Goal: Task Accomplishment & Management: Manage account settings

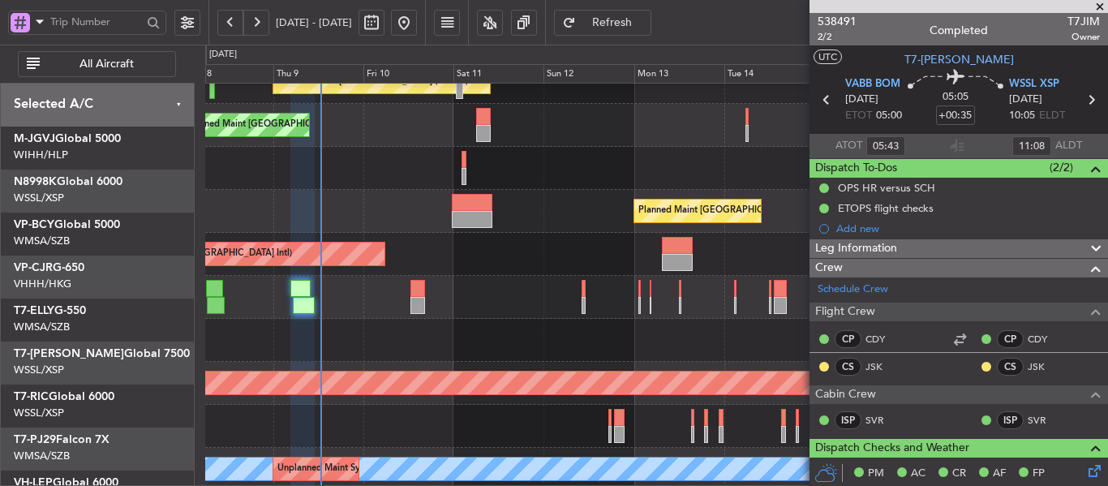
scroll to position [66, 0]
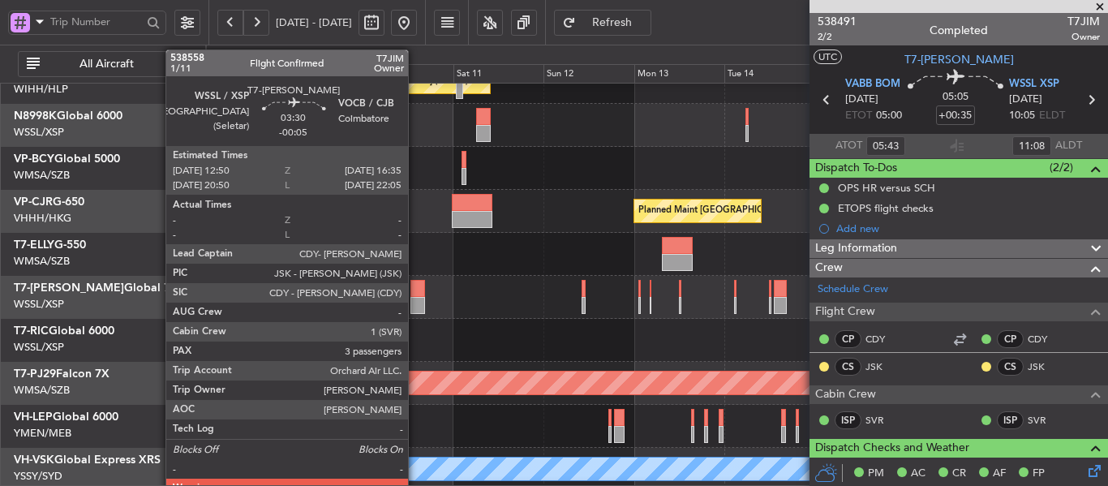
click at [415, 293] on div at bounding box center [418, 288] width 15 height 17
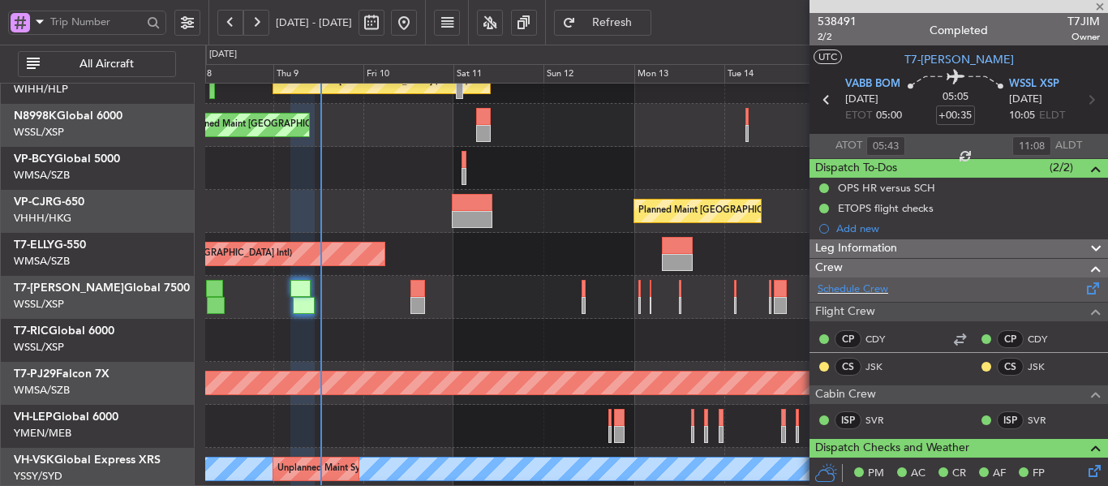
type input "-00:05"
type input "3"
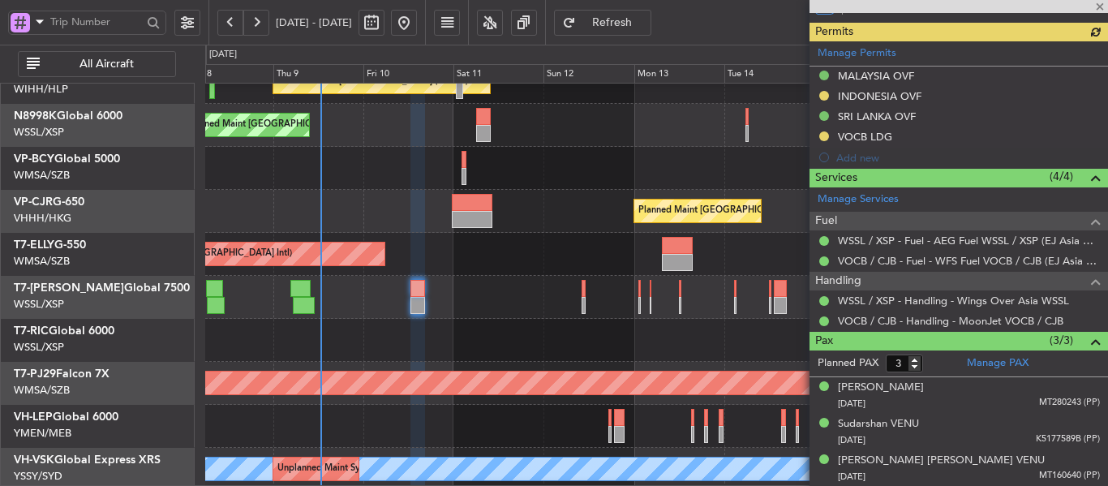
scroll to position [438, 0]
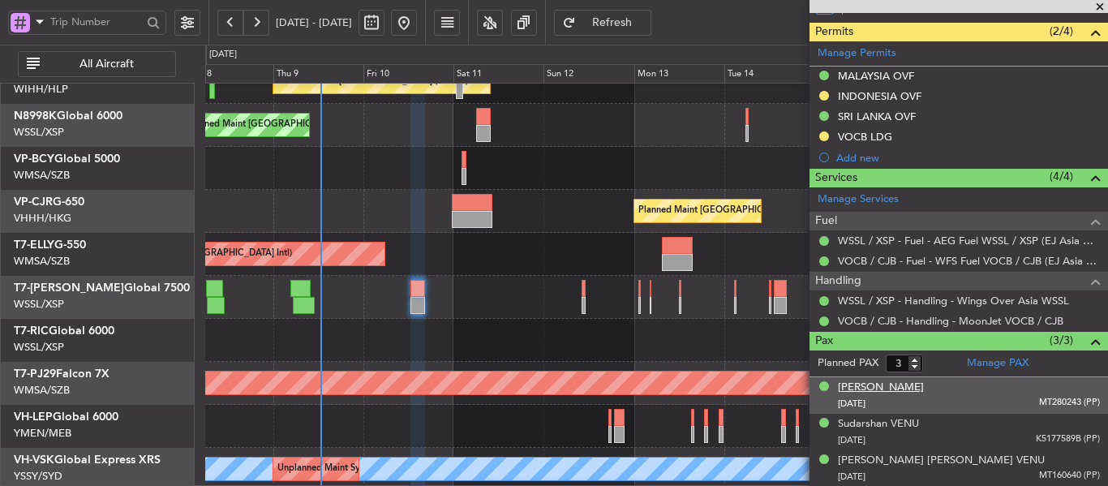
click at [876, 386] on div "[PERSON_NAME]" at bounding box center [881, 388] width 86 height 16
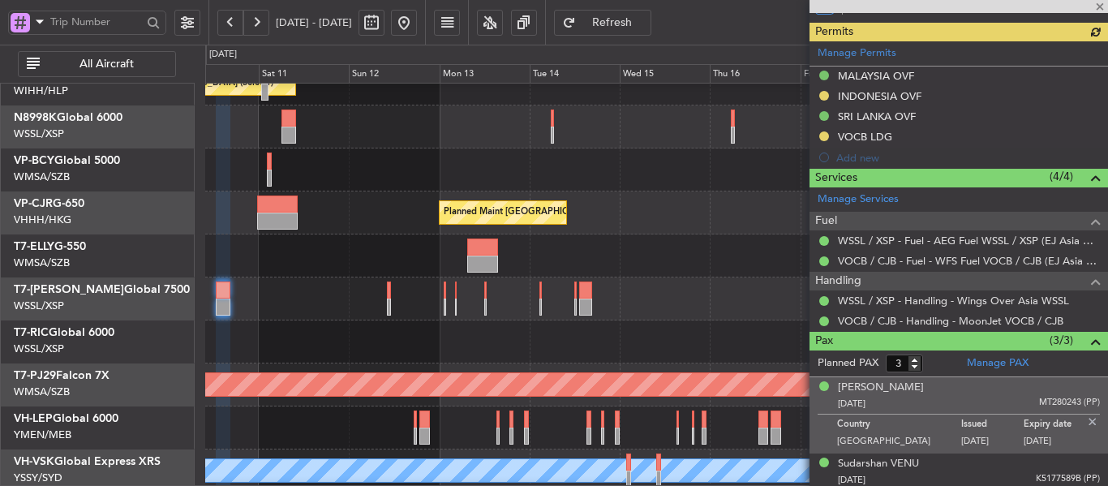
scroll to position [65, 0]
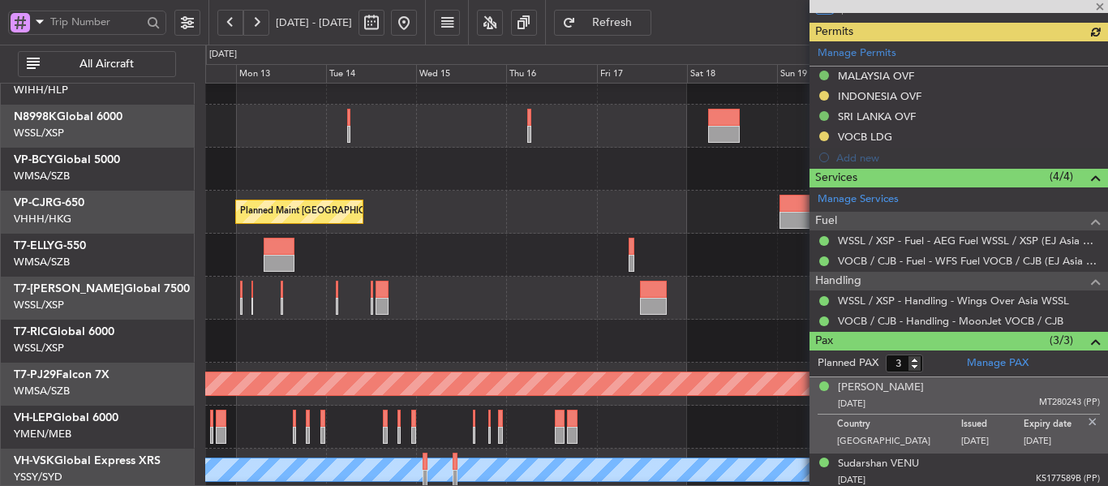
click at [332, 355] on div at bounding box center [656, 341] width 902 height 43
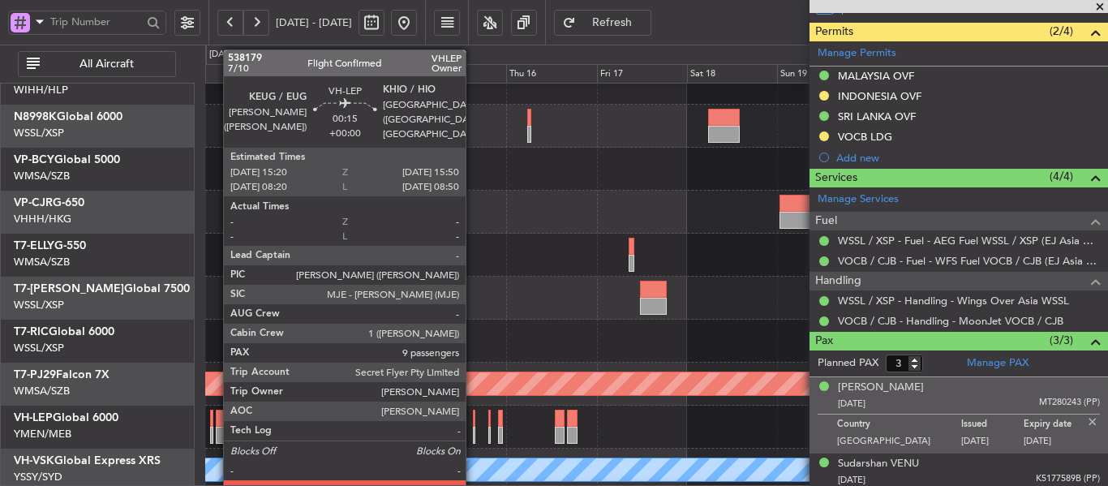
click at [473, 430] on div at bounding box center [474, 435] width 2 height 17
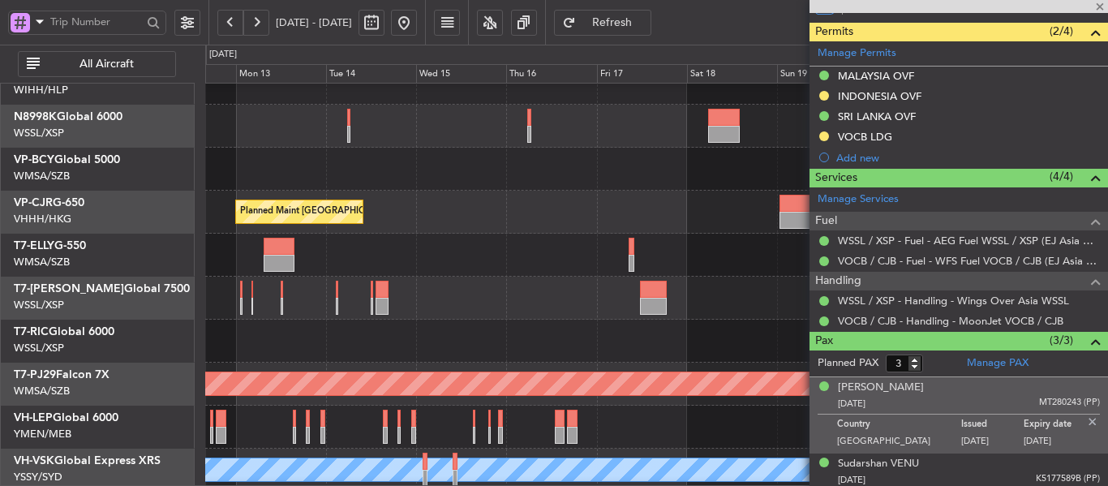
type input "9"
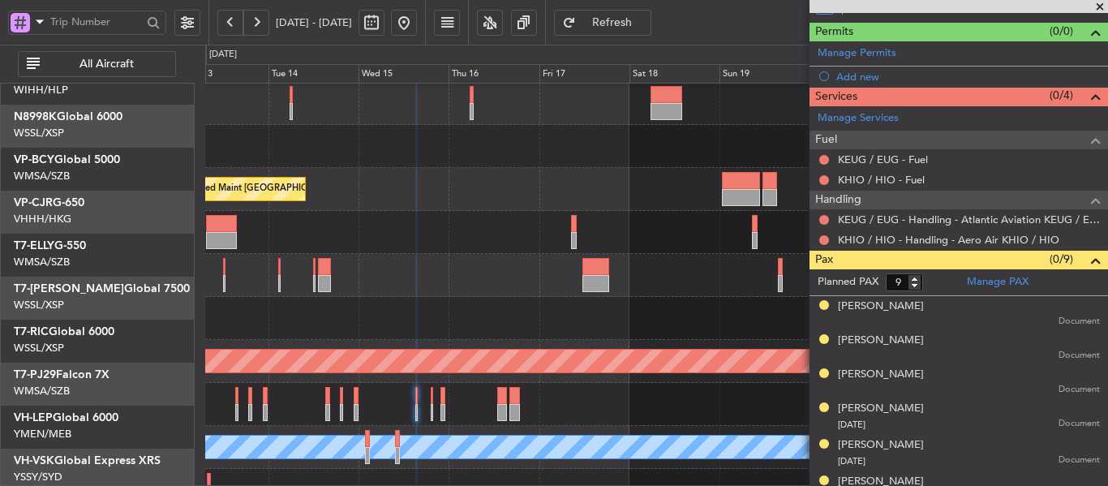
scroll to position [88, 0]
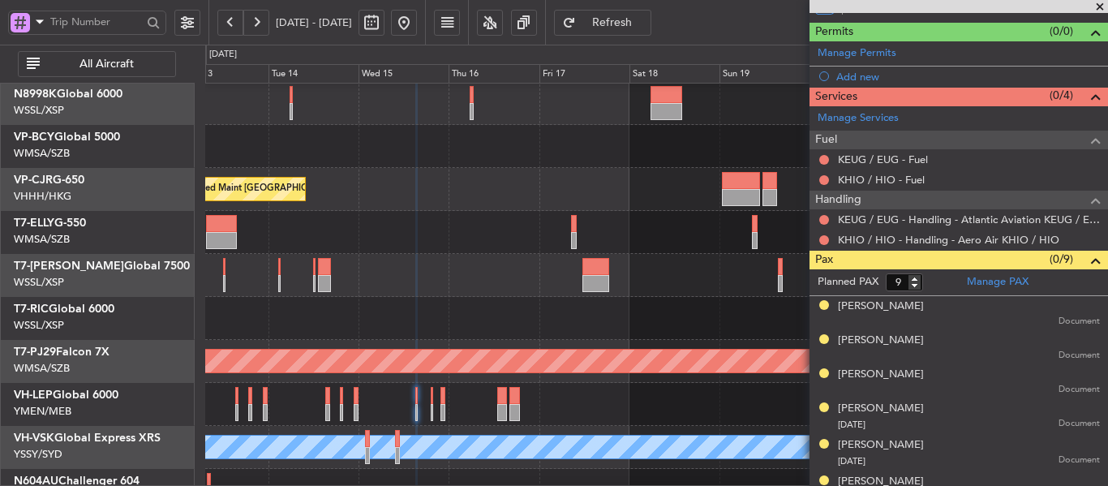
click at [574, 198] on div "Planned Maint [GEOGRAPHIC_DATA] ([GEOGRAPHIC_DATA] Intl)" at bounding box center [656, 189] width 902 height 43
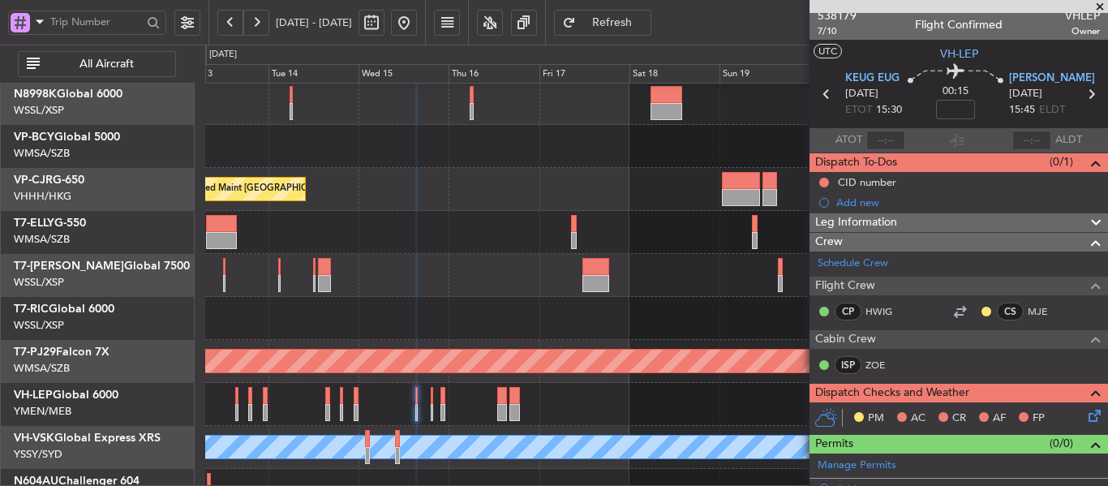
scroll to position [0, 0]
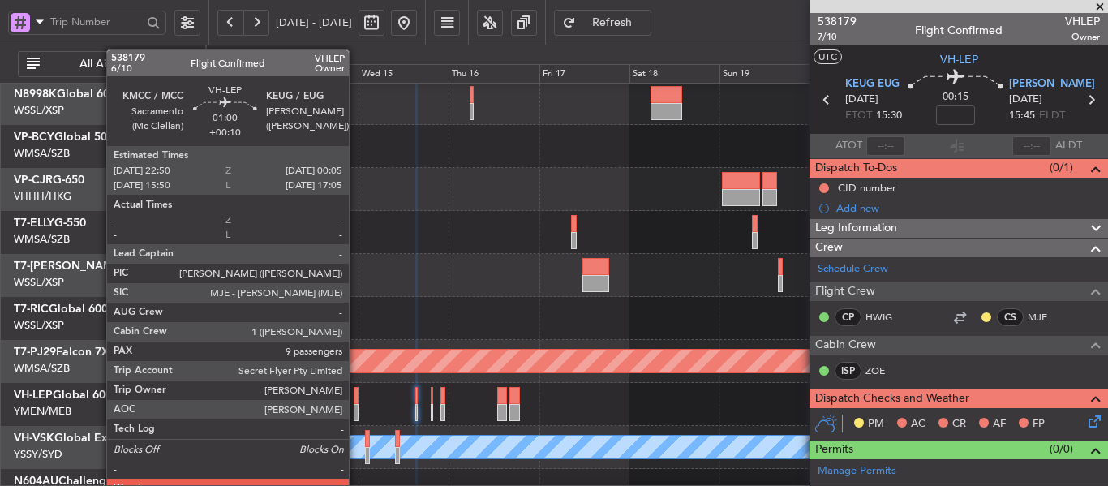
click at [356, 401] on div at bounding box center [356, 395] width 5 height 17
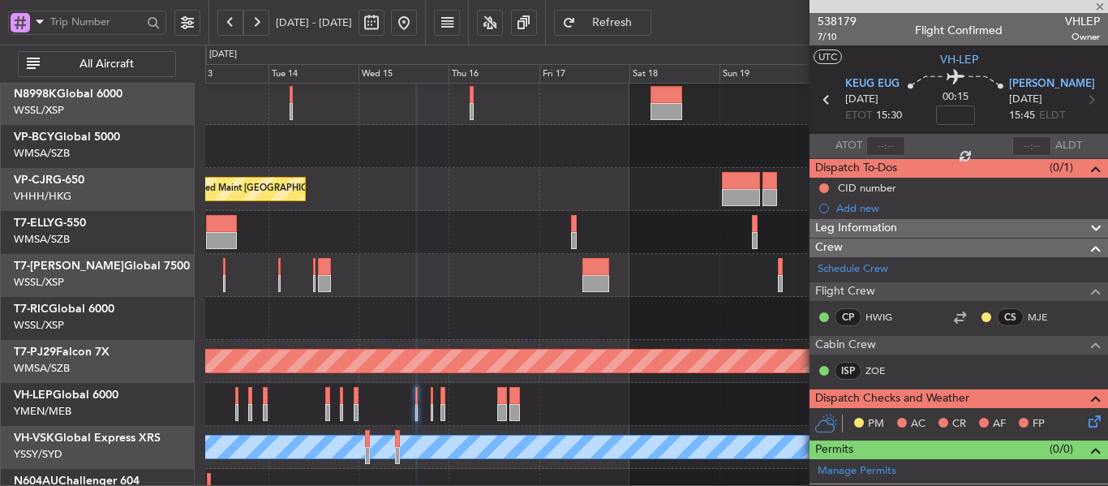
type input "+00:10"
click at [415, 406] on div at bounding box center [656, 404] width 902 height 43
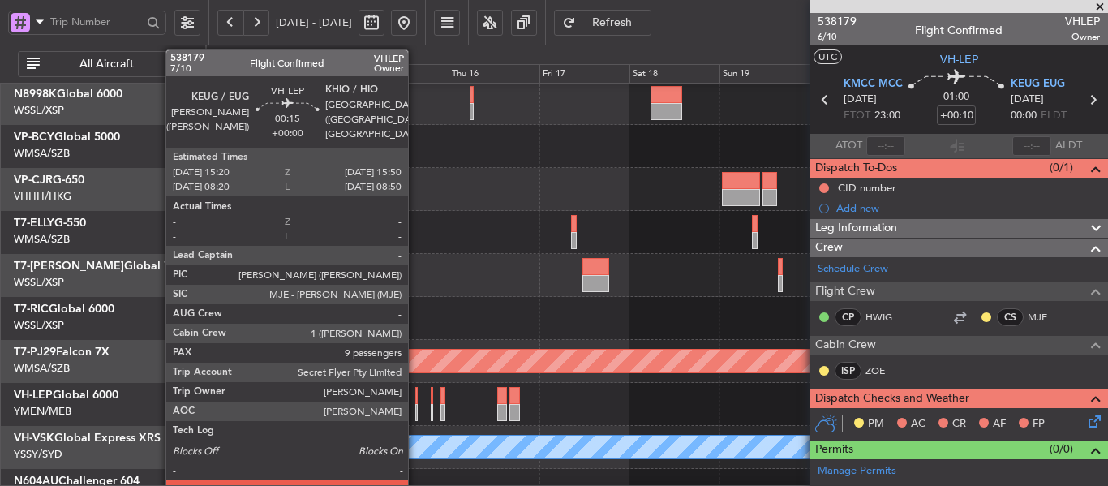
click at [415, 407] on div at bounding box center [416, 412] width 2 height 17
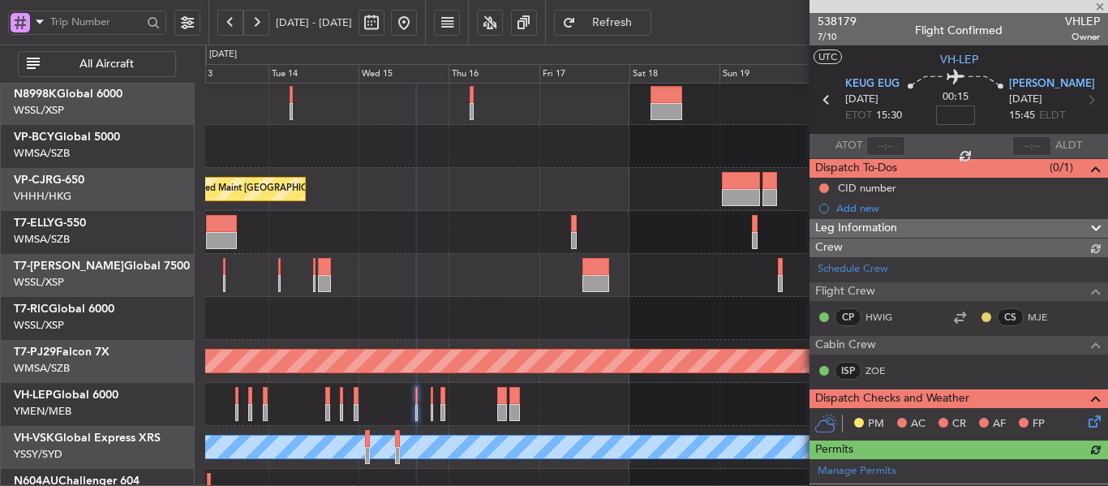
click at [953, 119] on input at bounding box center [955, 114] width 39 height 19
click at [911, 126] on div "00:15 10" at bounding box center [955, 100] width 107 height 60
type input "+00:10"
click at [1084, 101] on icon at bounding box center [1091, 99] width 21 height 21
type input "8"
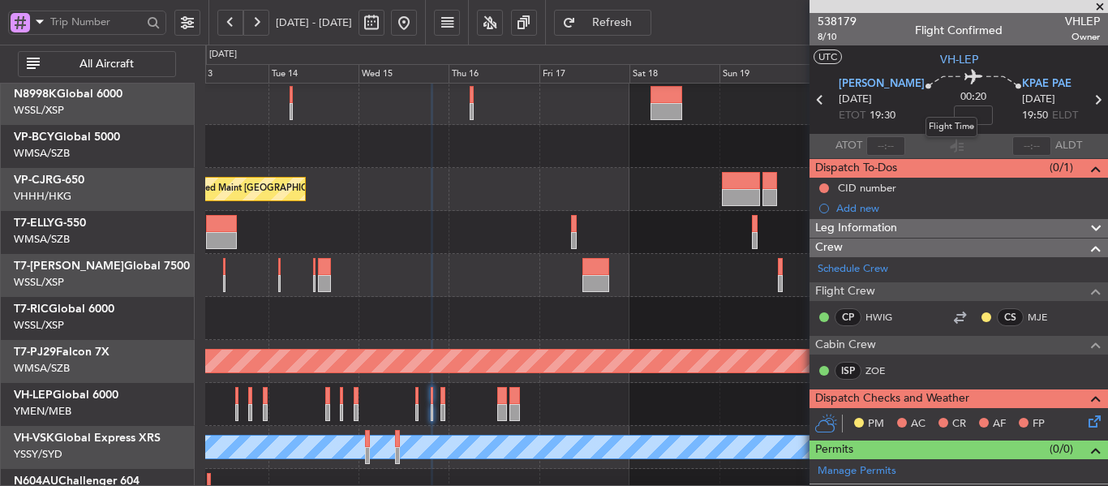
click at [949, 116] on mat-tooltip-component "Flight Time" at bounding box center [951, 126] width 75 height 43
click at [943, 105] on mat-tooltip-component "Flight Time" at bounding box center [951, 126] width 75 height 43
click at [960, 112] on input at bounding box center [973, 114] width 39 height 19
type input "+00:15"
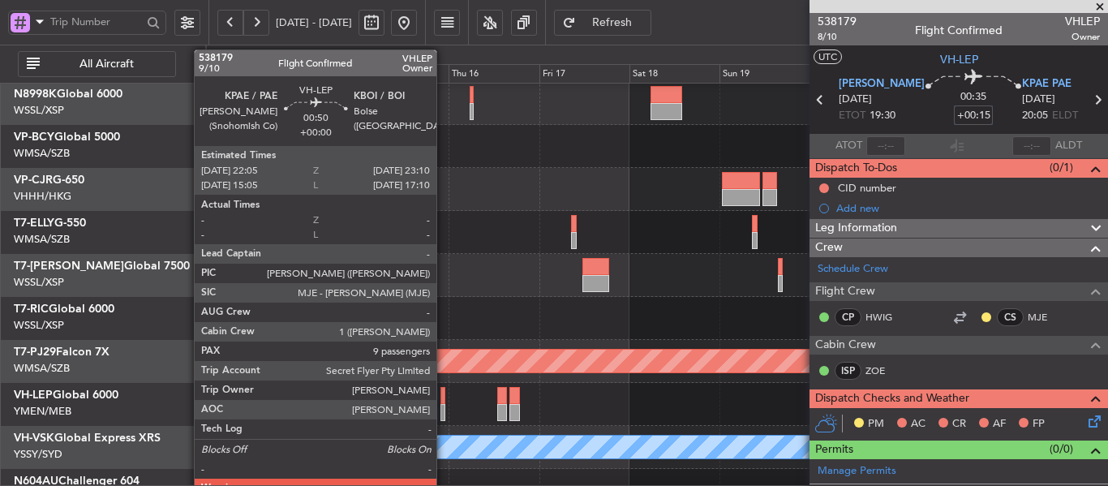
click at [444, 403] on div at bounding box center [443, 395] width 5 height 17
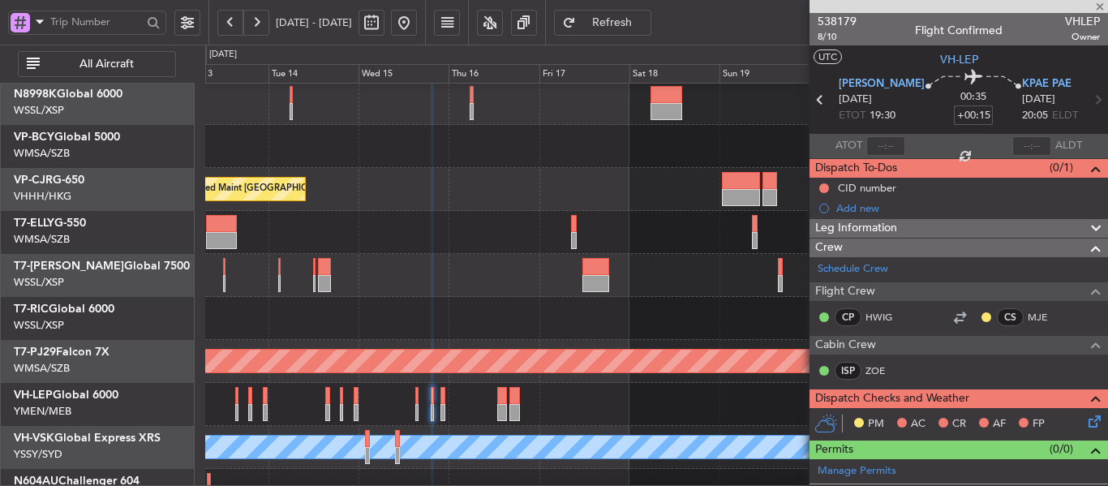
type input "9"
click at [987, 153] on section "ATOT ALDT" at bounding box center [959, 146] width 299 height 24
type input "+00:05"
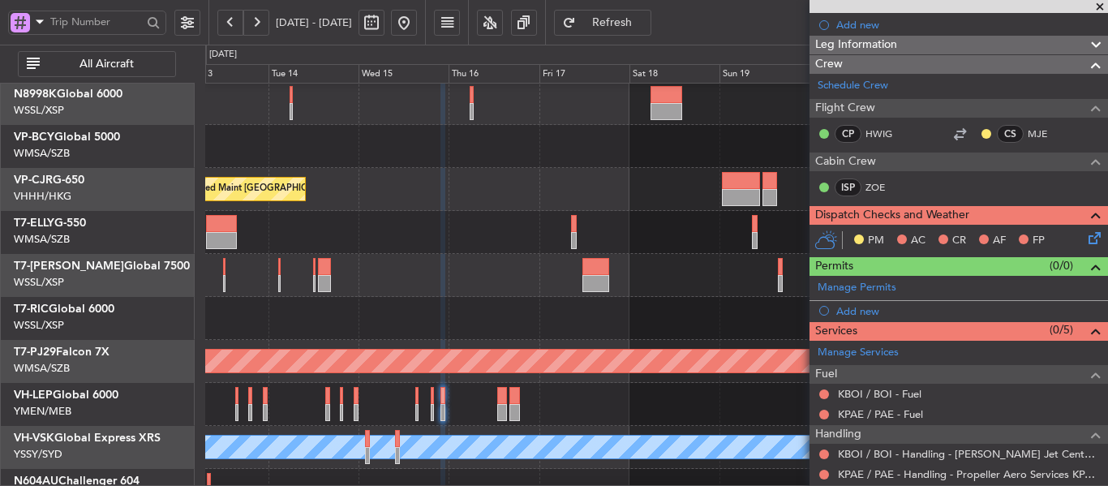
scroll to position [175, 0]
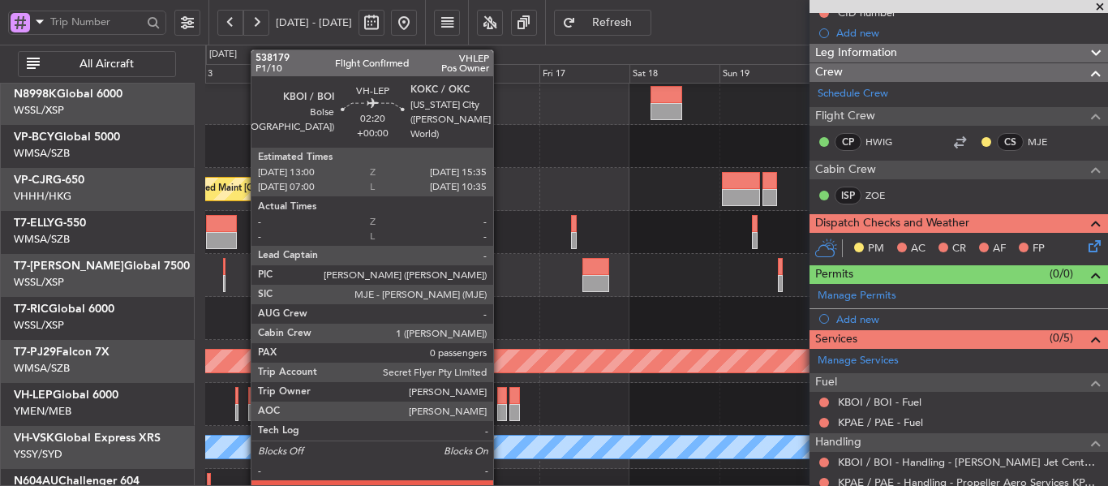
click at [501, 402] on div at bounding box center [502, 395] width 10 height 17
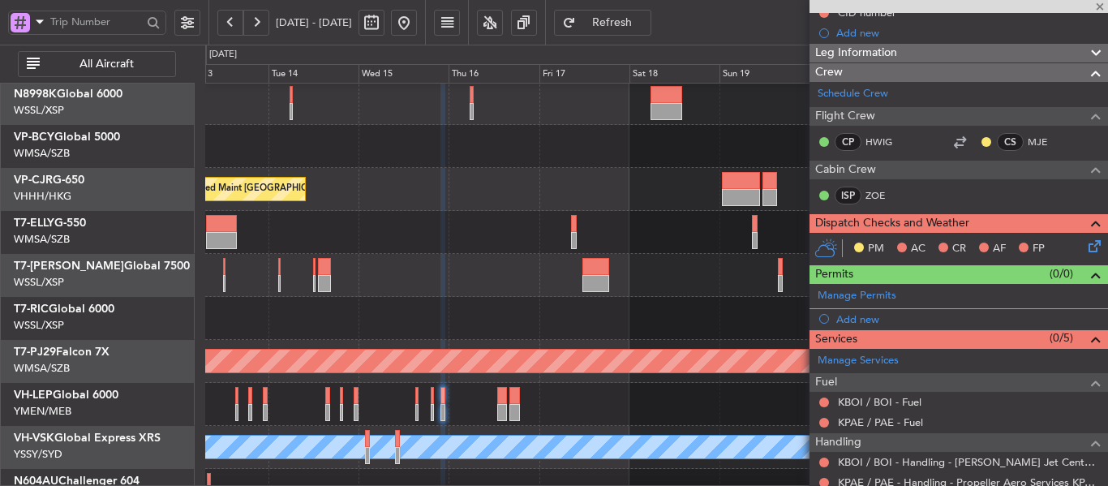
type input "0"
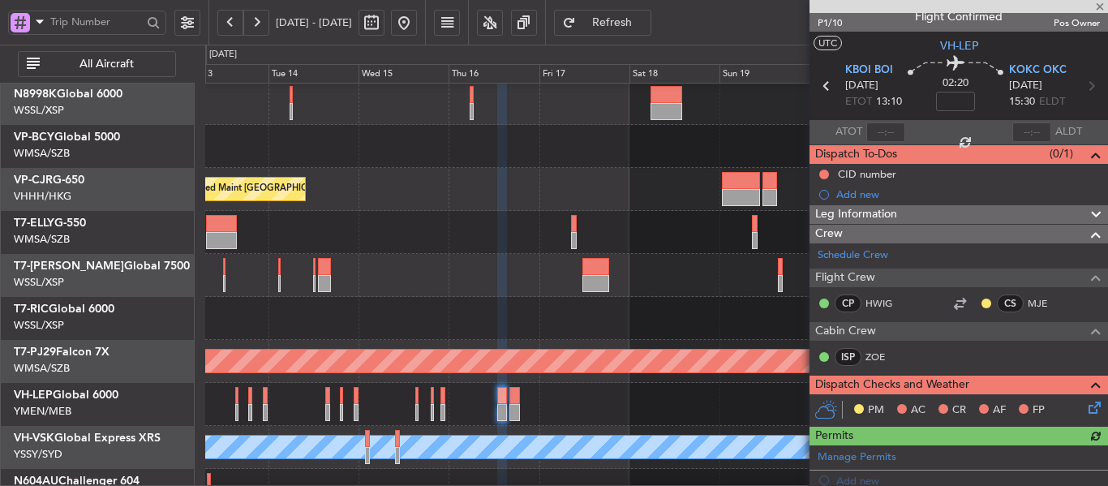
scroll to position [0, 0]
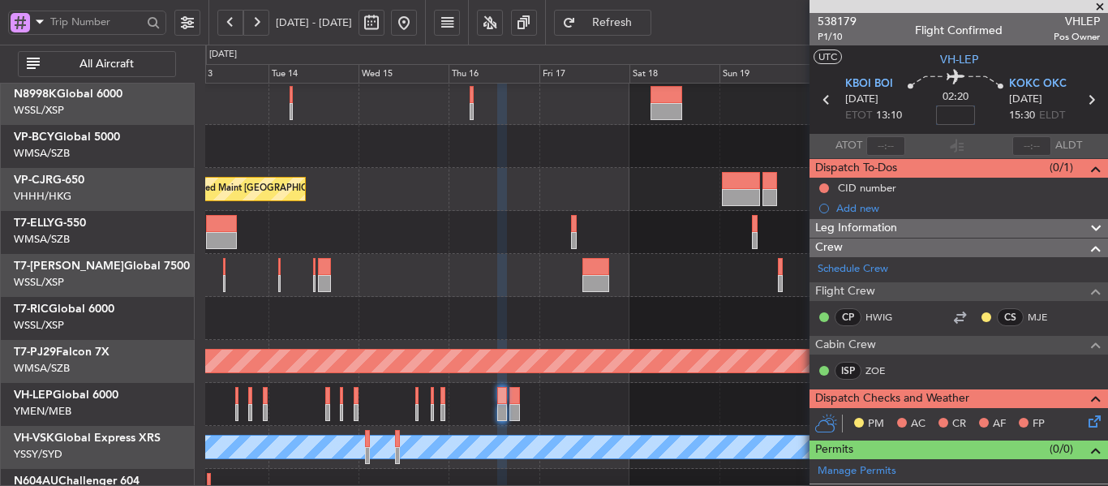
click at [948, 114] on input at bounding box center [955, 114] width 39 height 19
click at [888, 30] on div "538179 P1/10 Flight Confirmed VHLEP Pos Owner" at bounding box center [959, 29] width 299 height 32
type input "-00:15"
click at [1082, 98] on icon at bounding box center [1091, 99] width 21 height 21
type input "5"
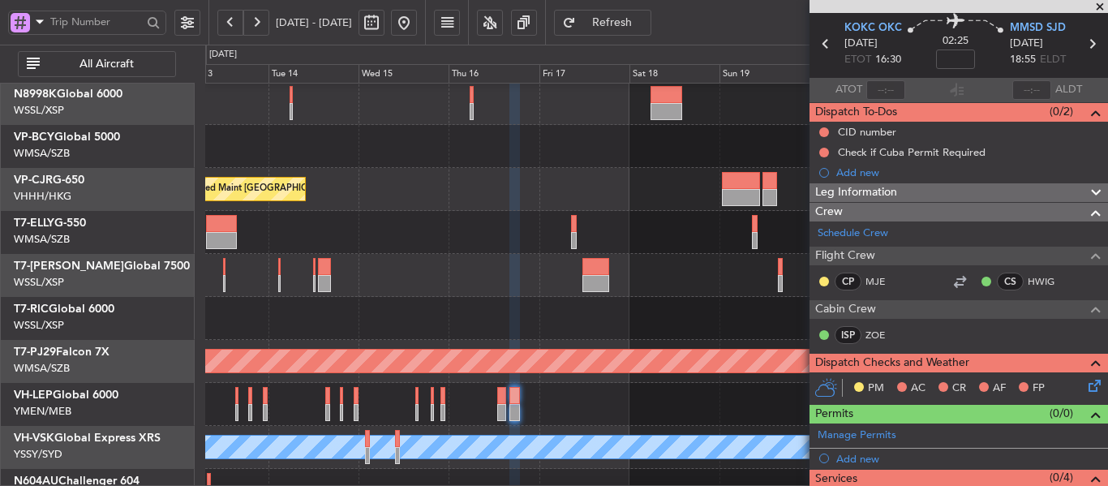
scroll to position [81, 0]
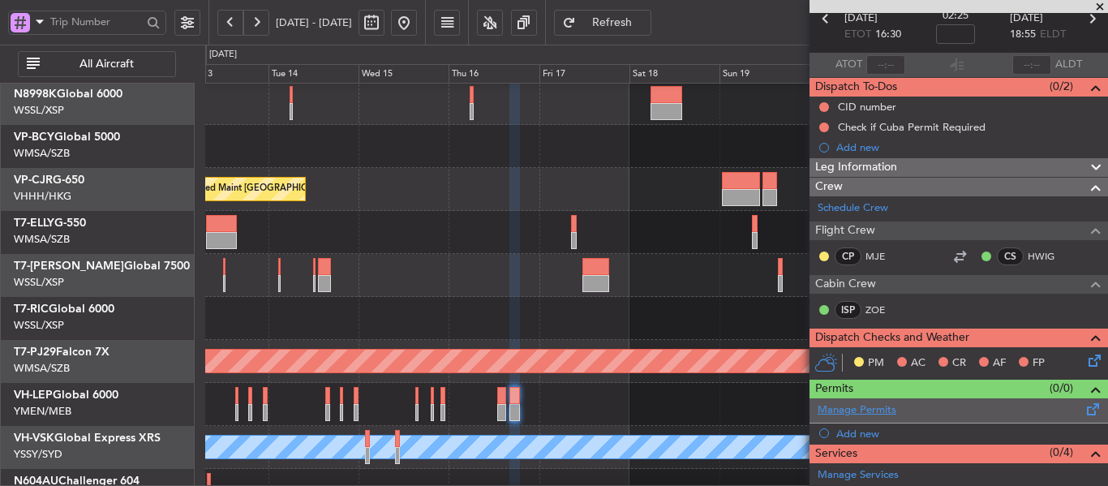
click at [871, 415] on link "Manage Permits" at bounding box center [857, 410] width 79 height 16
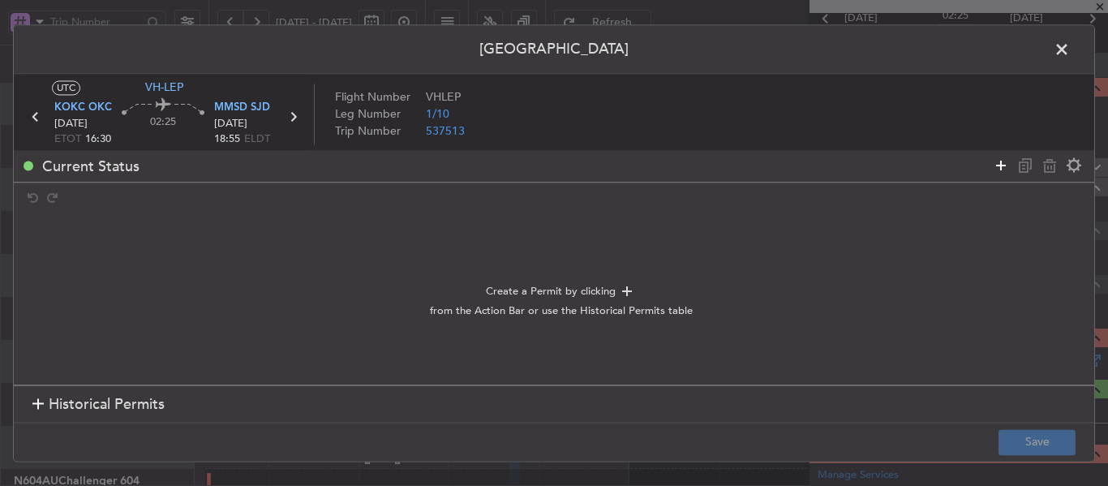
click at [996, 162] on icon at bounding box center [1001, 165] width 19 height 19
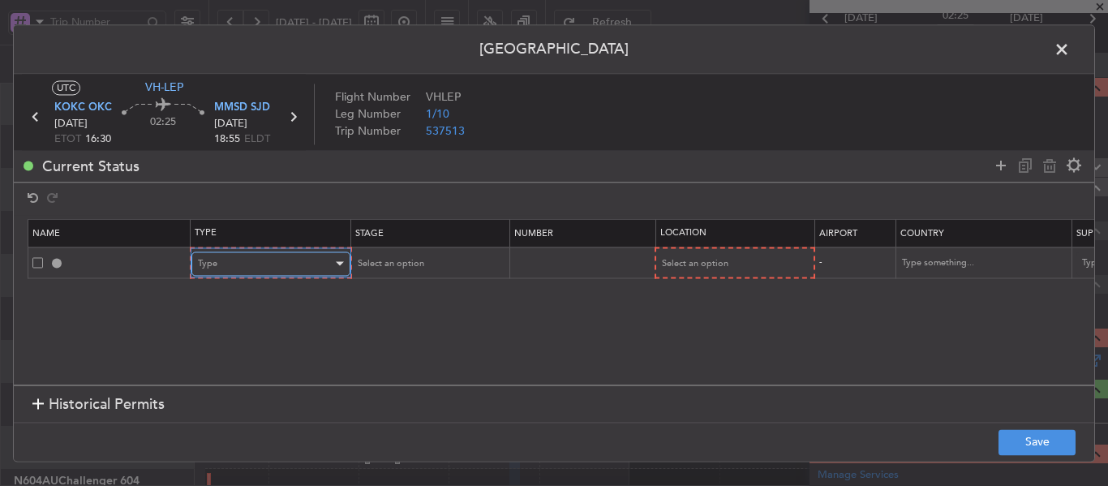
click at [308, 267] on div "Type" at bounding box center [265, 264] width 135 height 24
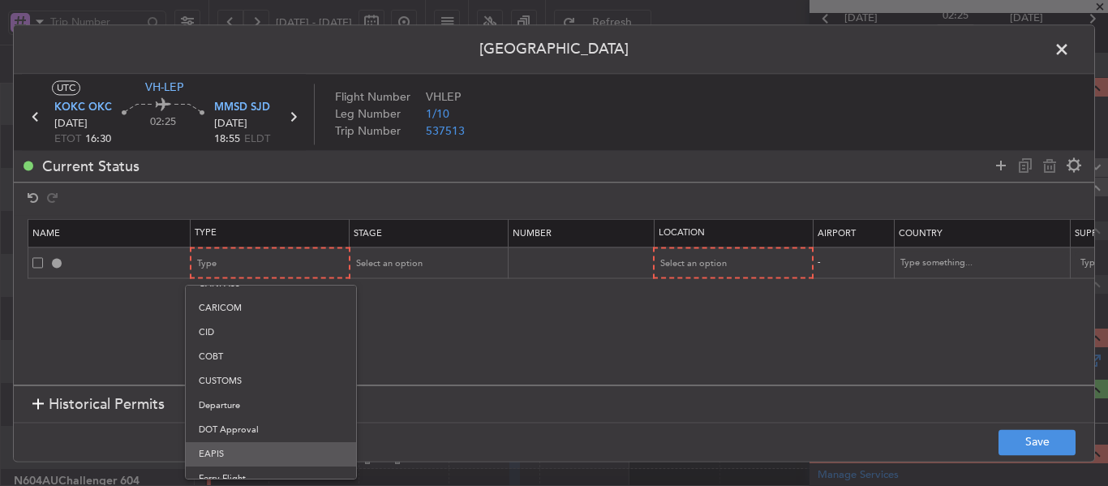
click at [261, 450] on span "EAPIS" at bounding box center [271, 454] width 144 height 24
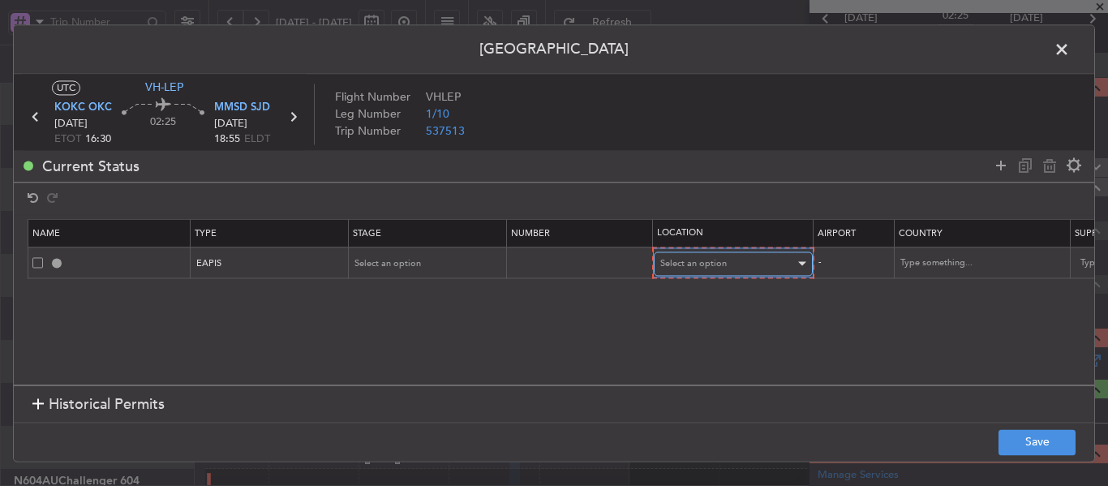
click at [717, 260] on span "Select an option" at bounding box center [693, 263] width 67 height 12
drag, startPoint x: 709, startPoint y: 295, endPoint x: 717, endPoint y: 290, distance: 9.5
click at [709, 296] on span "Departure" at bounding box center [733, 298] width 144 height 24
click at [999, 166] on icon at bounding box center [1001, 165] width 19 height 19
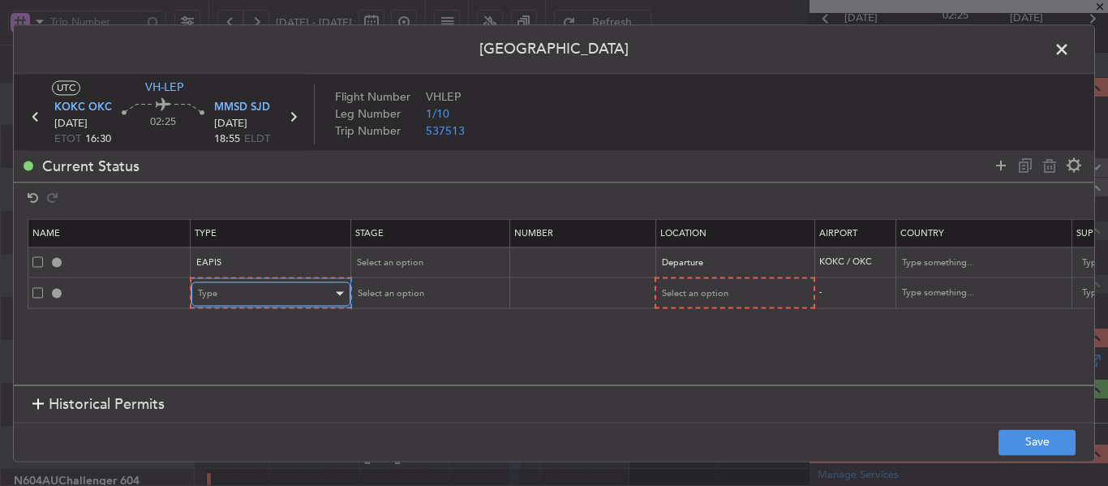
click at [220, 305] on div "Type" at bounding box center [265, 294] width 135 height 24
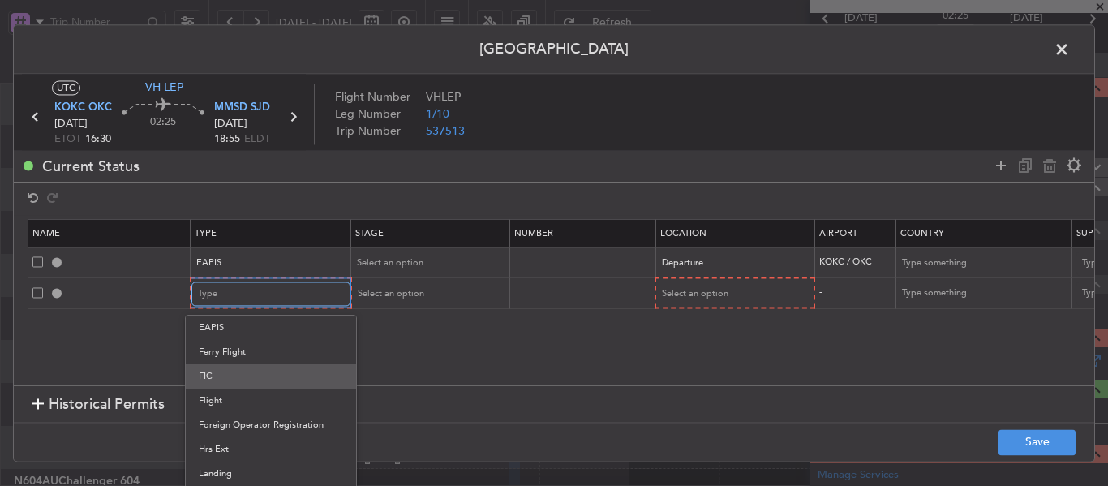
scroll to position [247, 0]
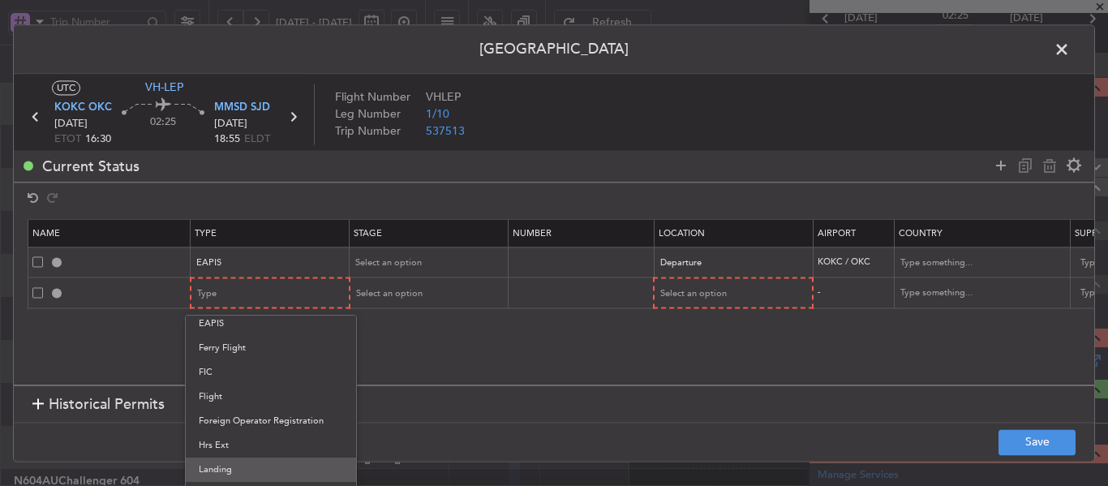
click at [242, 463] on span "Landing" at bounding box center [271, 470] width 144 height 24
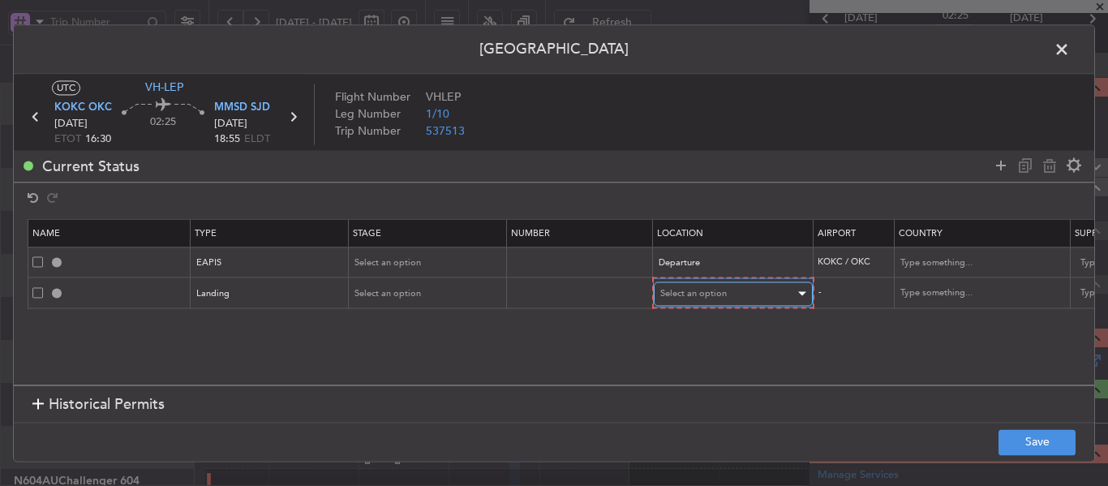
click at [699, 290] on span "Select an option" at bounding box center [693, 293] width 67 height 12
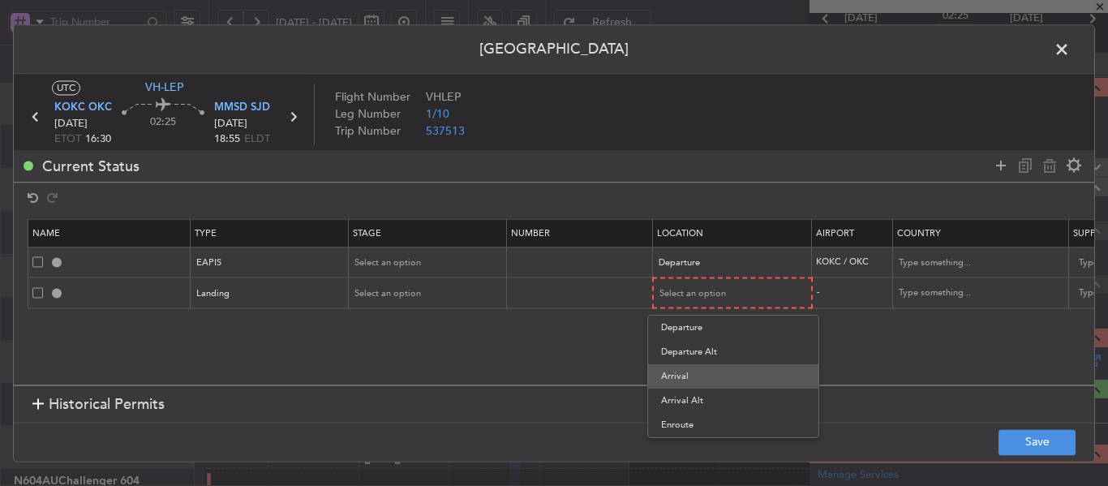
click at [681, 370] on span "Arrival" at bounding box center [733, 376] width 144 height 24
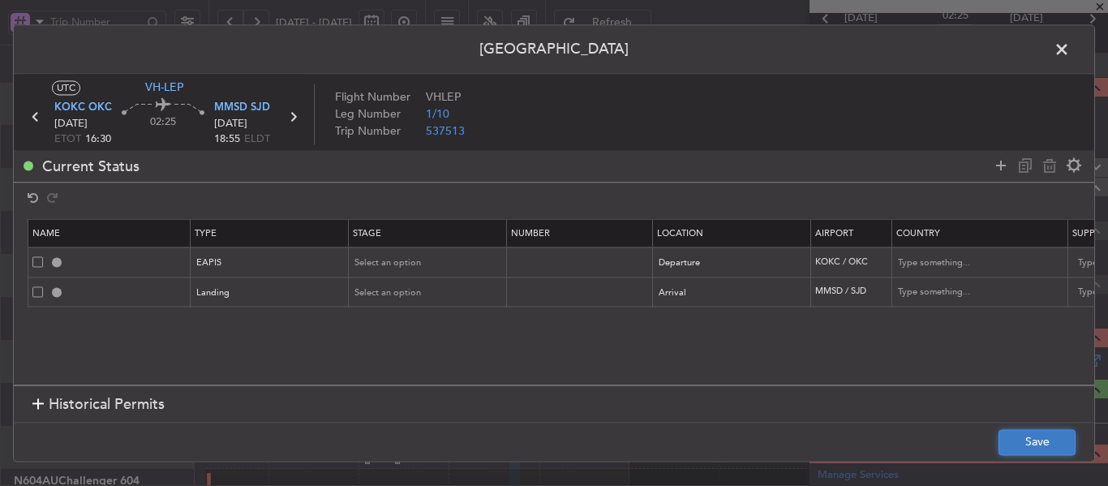
click at [1030, 434] on button "Save" at bounding box center [1037, 442] width 77 height 26
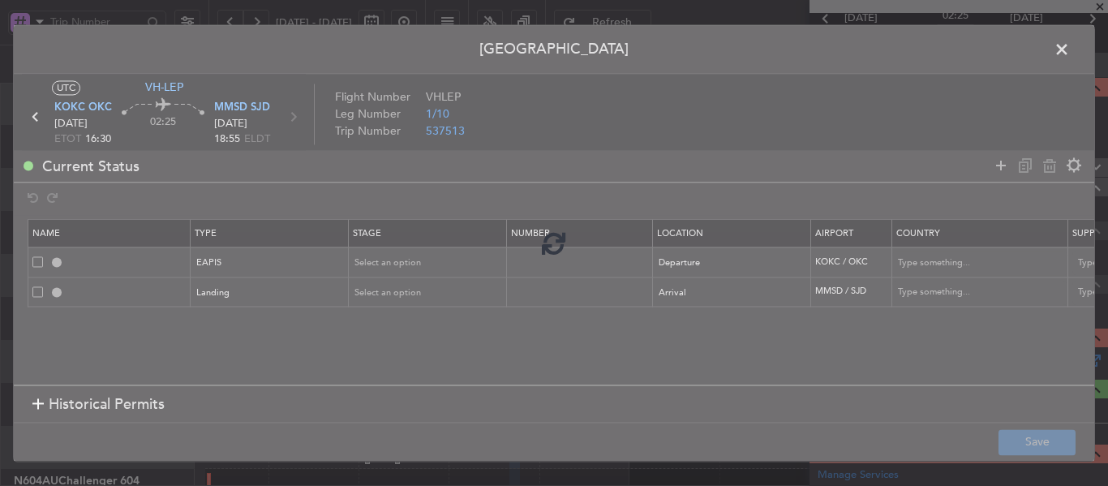
type input "EAPIS"
type input "[GEOGRAPHIC_DATA]"
type input "NNN"
type input "5"
type input "MMSD LDG"
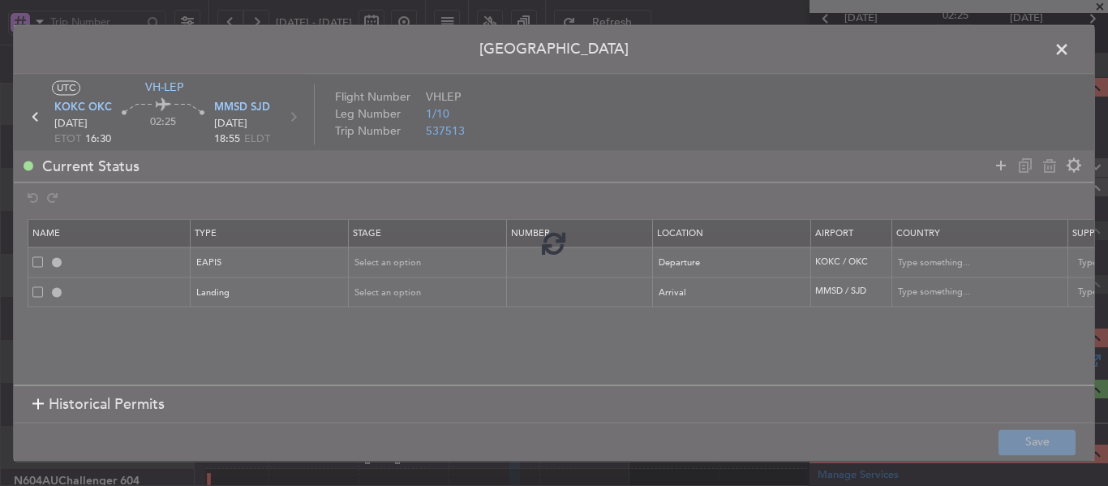
type input "[GEOGRAPHIC_DATA]"
type input "NNN"
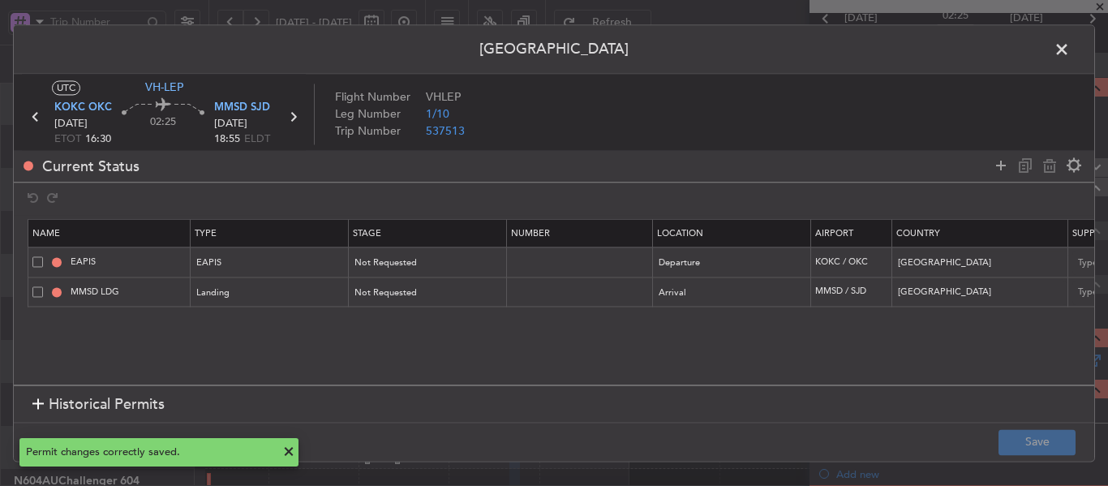
click at [1070, 44] on span at bounding box center [1070, 53] width 0 height 32
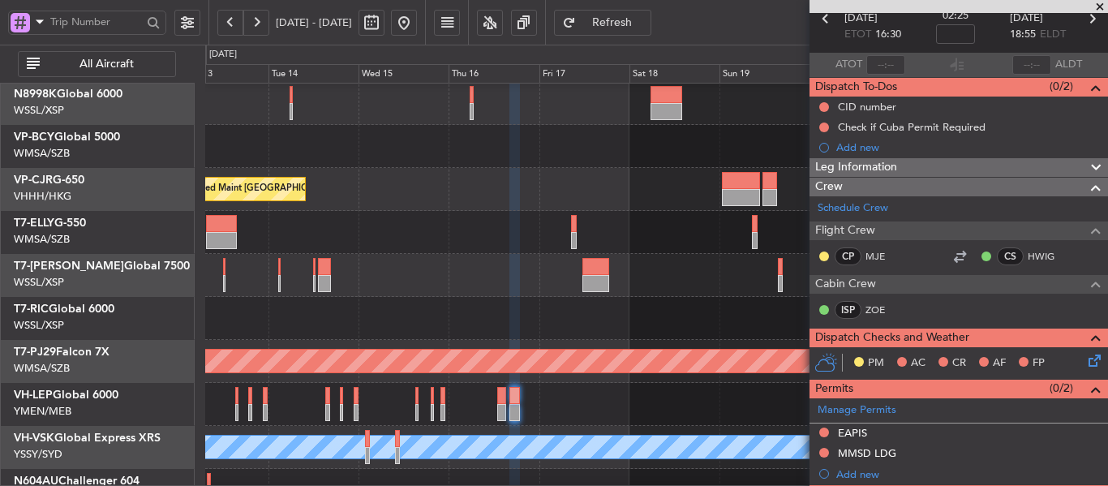
click at [411, 209] on div "Planned Maint [GEOGRAPHIC_DATA] (Seletar) Planned Maint [GEOGRAPHIC_DATA] ([GEO…" at bounding box center [656, 275] width 902 height 559
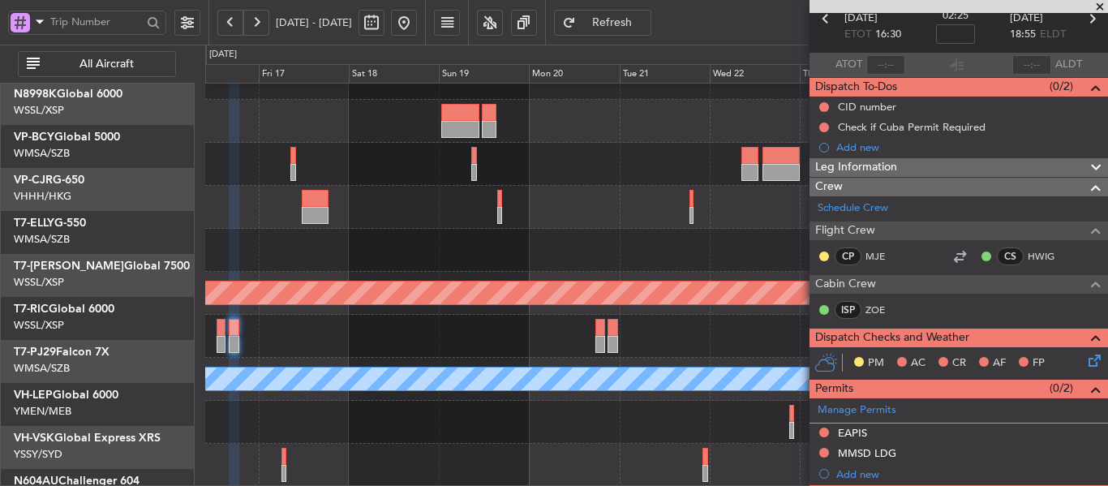
scroll to position [156, 0]
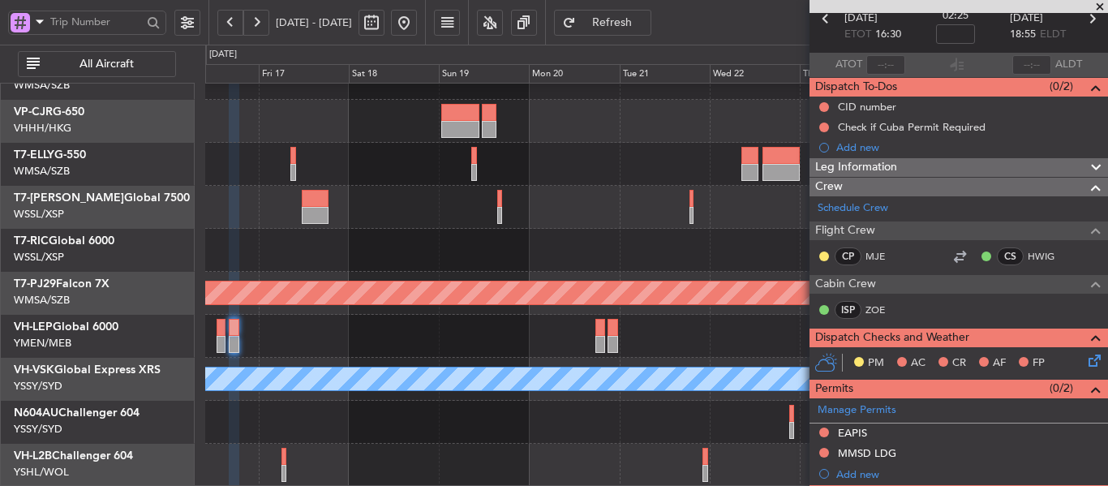
click at [1099, 5] on span at bounding box center [1100, 7] width 16 height 15
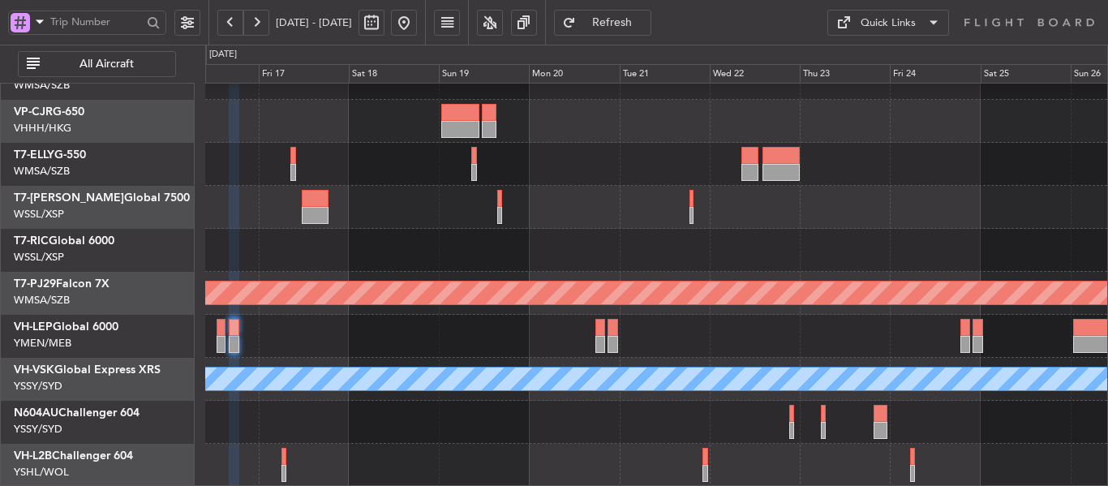
type input "0"
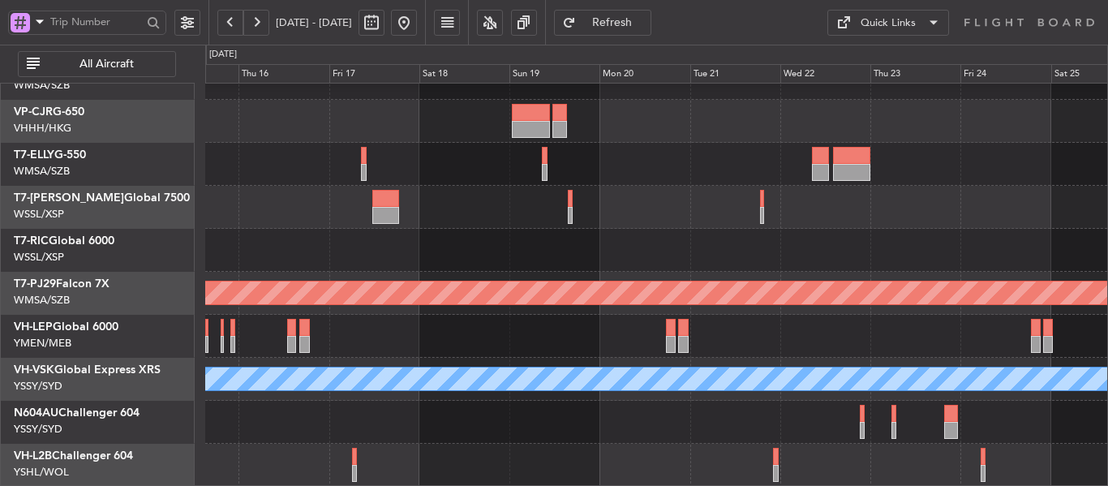
click at [640, 144] on div "Planned Maint [GEOGRAPHIC_DATA] ([GEOGRAPHIC_DATA] Intl) Planned Maint [GEOGRAP…" at bounding box center [656, 207] width 902 height 559
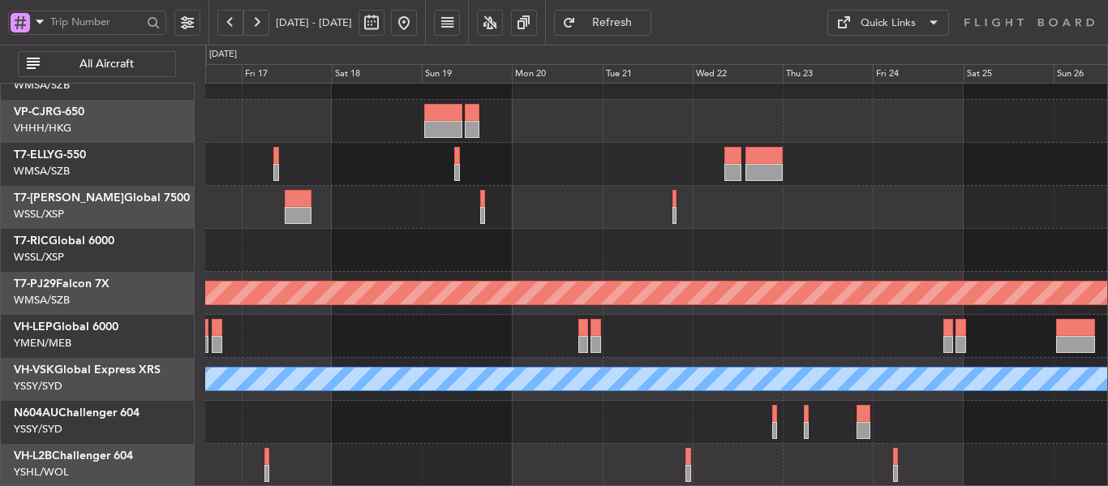
click at [422, 308] on div "Planned Maint [GEOGRAPHIC_DATA] ([GEOGRAPHIC_DATA] Intl) Planned Maint [GEOGRAP…" at bounding box center [656, 207] width 902 height 559
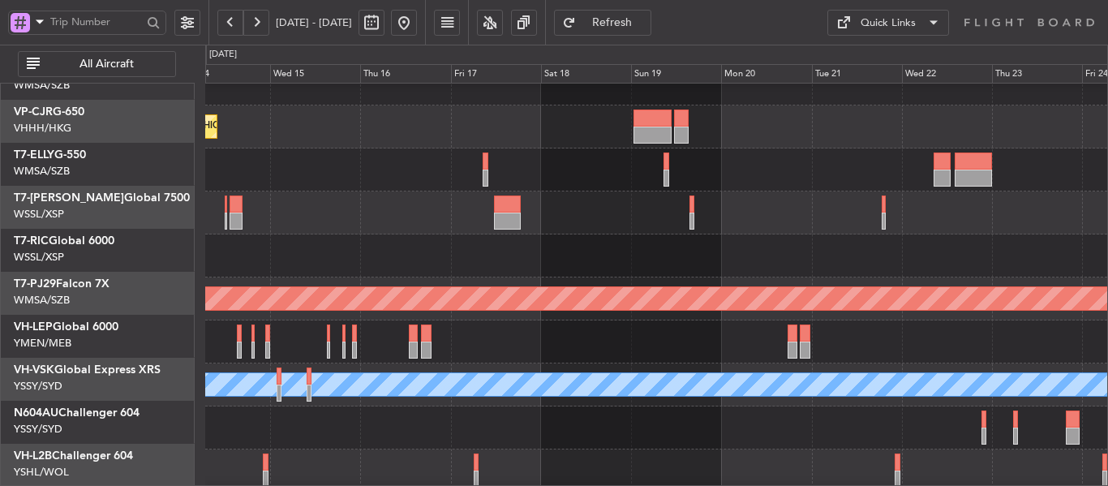
scroll to position [137, 0]
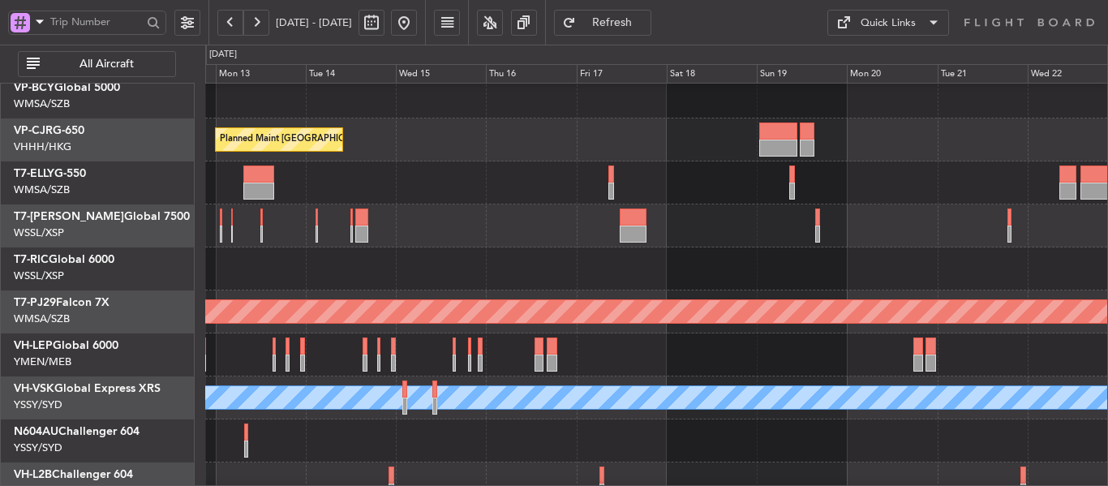
click at [812, 359] on div at bounding box center [656, 354] width 902 height 43
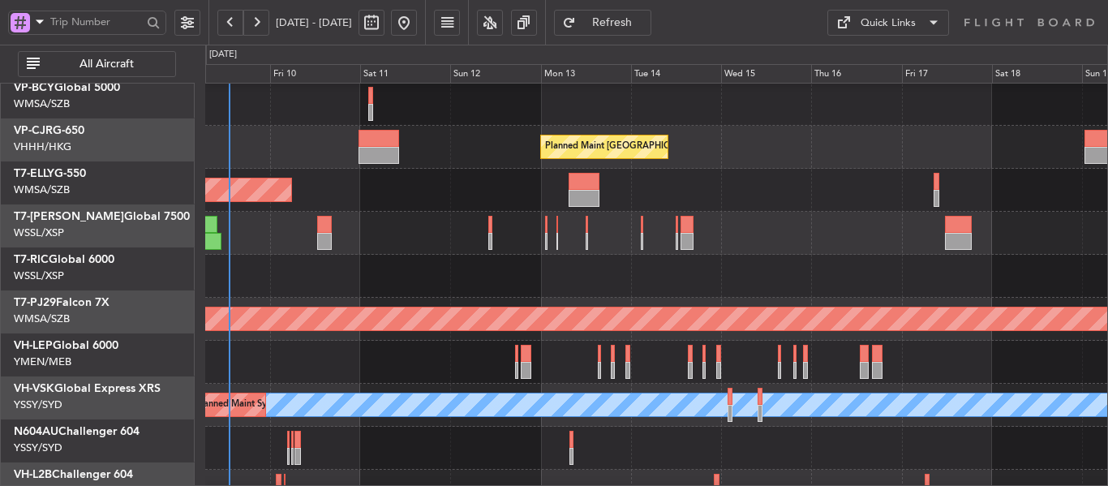
scroll to position [130, 0]
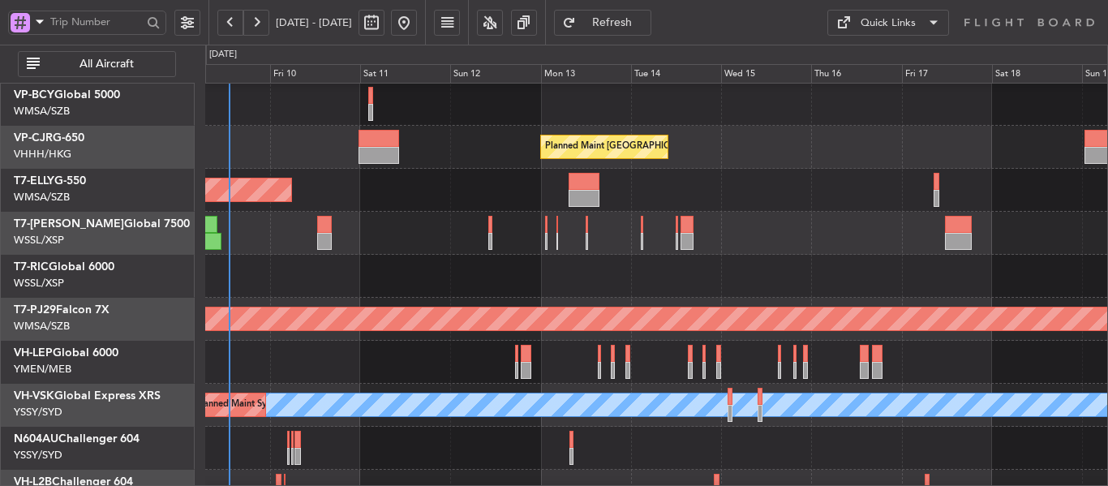
click at [777, 277] on div at bounding box center [656, 276] width 902 height 43
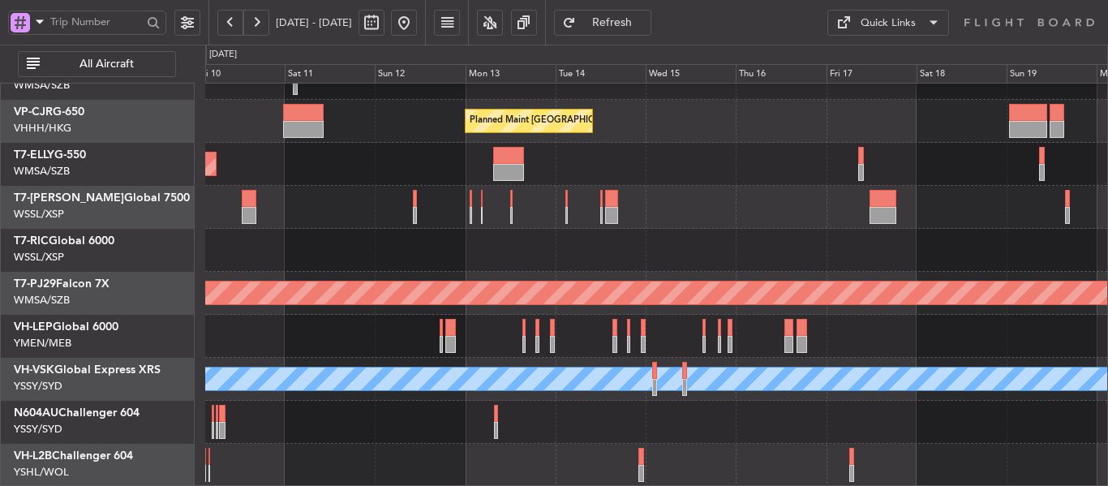
click at [398, 339] on div "Planned Maint [GEOGRAPHIC_DATA] ([GEOGRAPHIC_DATA] Intl) Planned Maint [GEOGRAP…" at bounding box center [656, 207] width 902 height 559
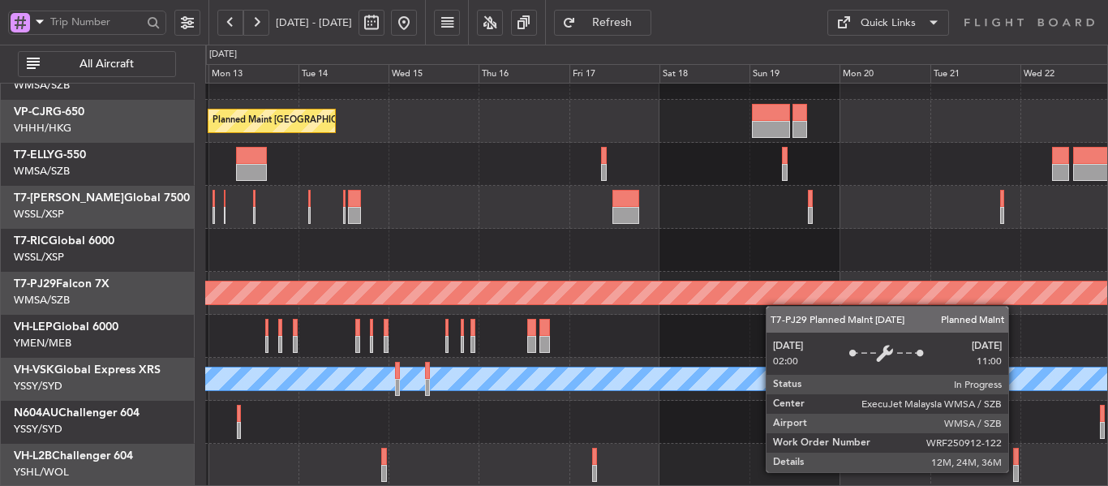
click at [455, 247] on div "Planned Maint [GEOGRAPHIC_DATA] ([GEOGRAPHIC_DATA] Intl) Planned Maint [GEOGRAP…" at bounding box center [656, 207] width 902 height 559
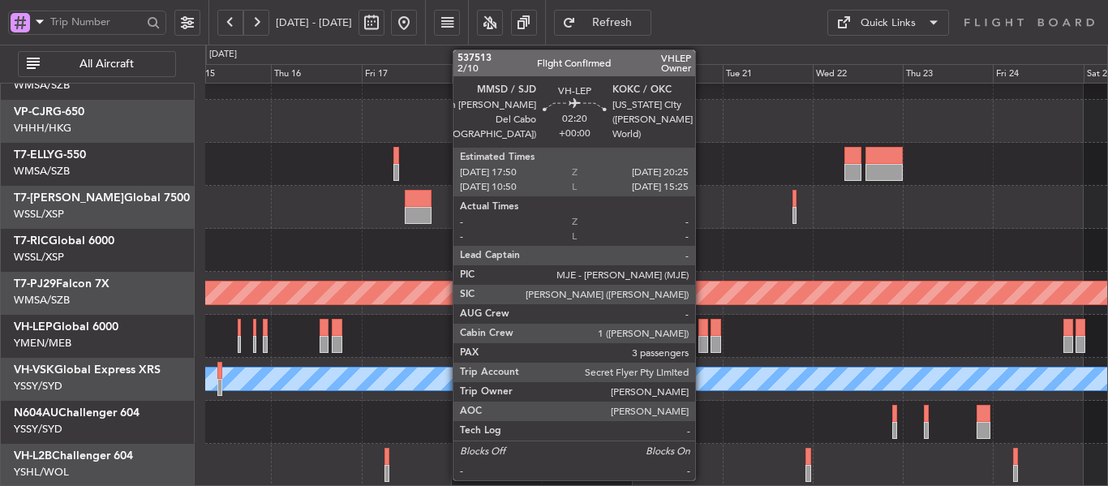
click at [703, 341] on div at bounding box center [704, 344] width 10 height 17
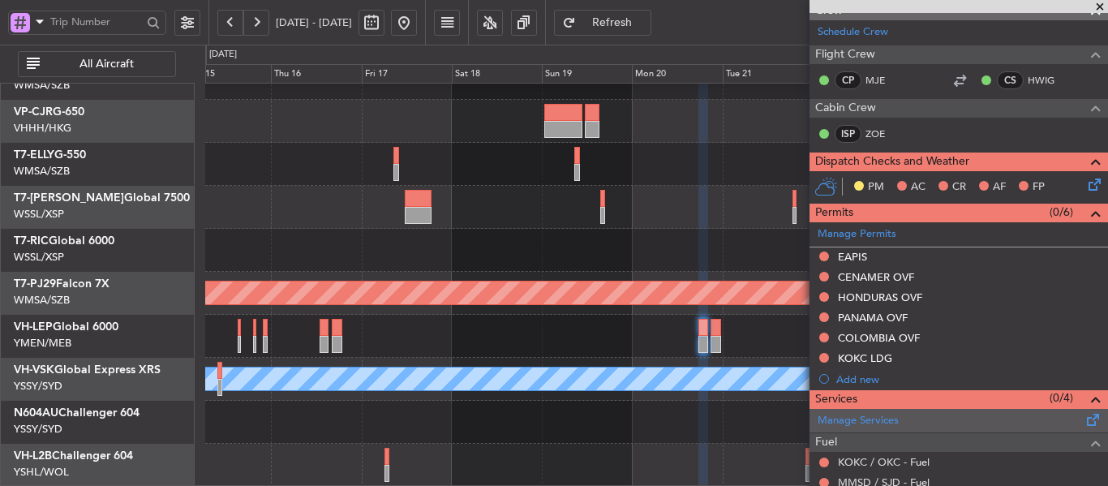
scroll to position [243, 0]
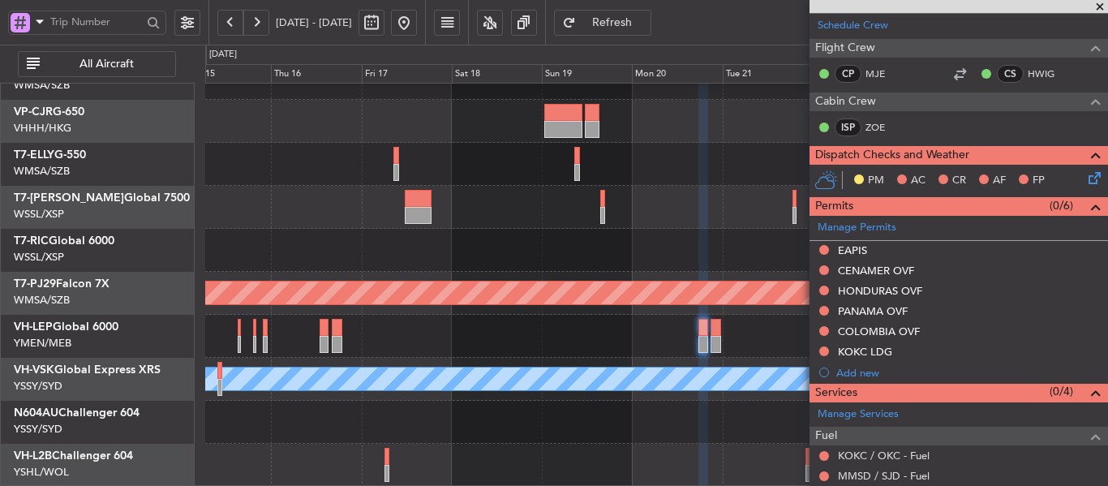
click at [1103, 6] on span at bounding box center [1100, 7] width 16 height 15
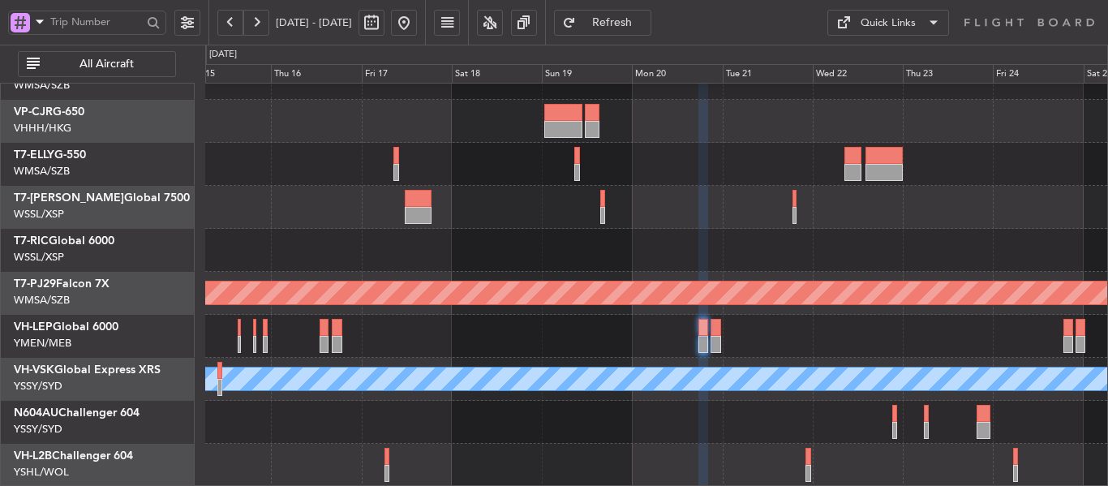
type input "0"
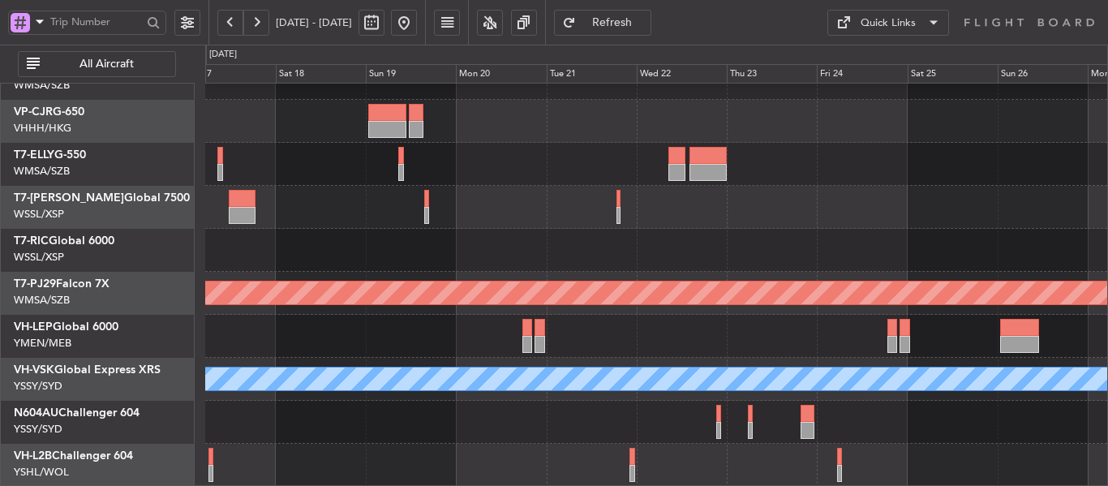
click at [675, 269] on div "Planned Maint [GEOGRAPHIC_DATA] (Sultan [PERSON_NAME] [PERSON_NAME] - Subang) […" at bounding box center [656, 207] width 902 height 559
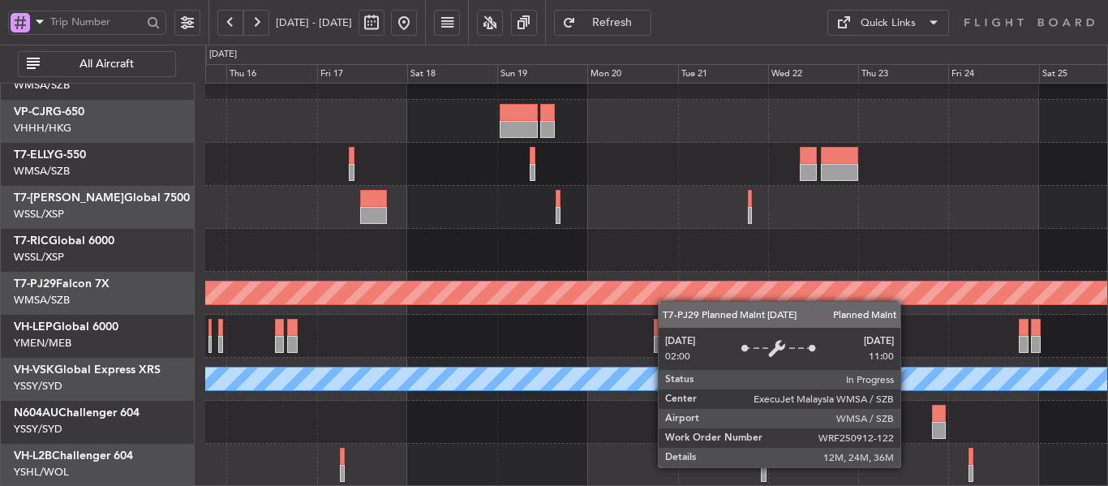
click at [624, 281] on div "Planned Maint [GEOGRAPHIC_DATA] ([GEOGRAPHIC_DATA] Intl) Planned Maint [GEOGRAP…" at bounding box center [656, 207] width 902 height 559
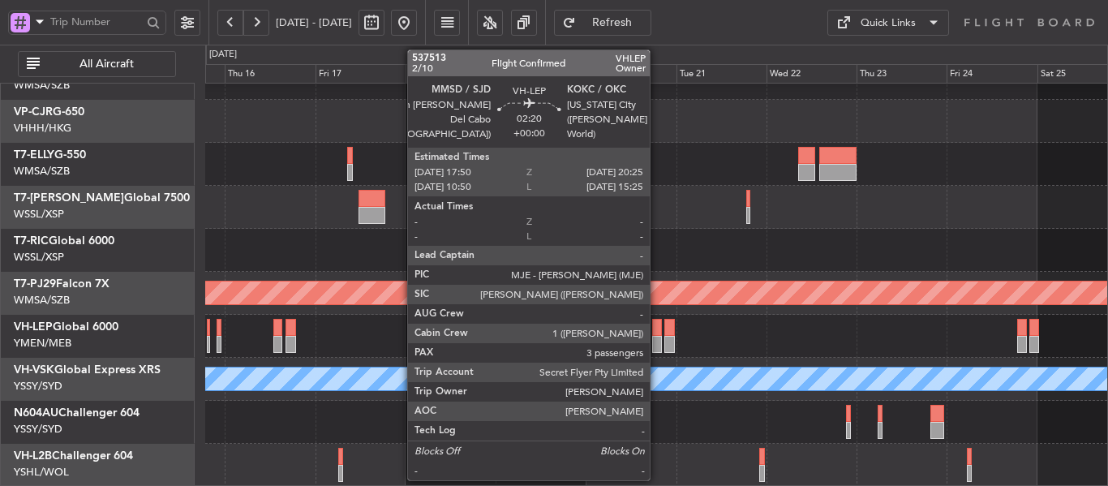
click at [657, 339] on div at bounding box center [657, 344] width 10 height 17
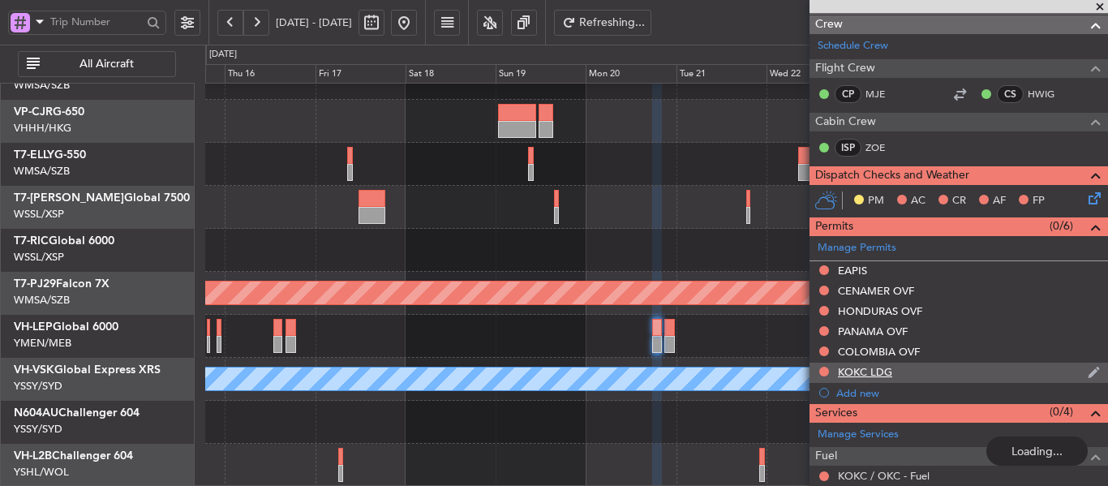
scroll to position [243, 0]
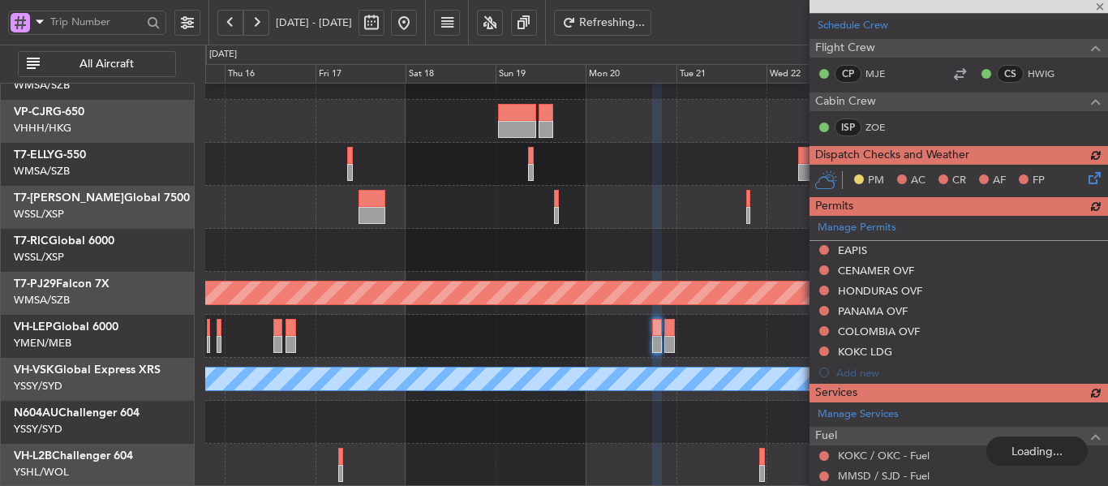
click at [867, 229] on div "Manage Permits EAPIS CENAMER OVF HONDURAS OVF PANAMA OVF COLOMBIA OVF KOKC LDG …" at bounding box center [959, 299] width 299 height 167
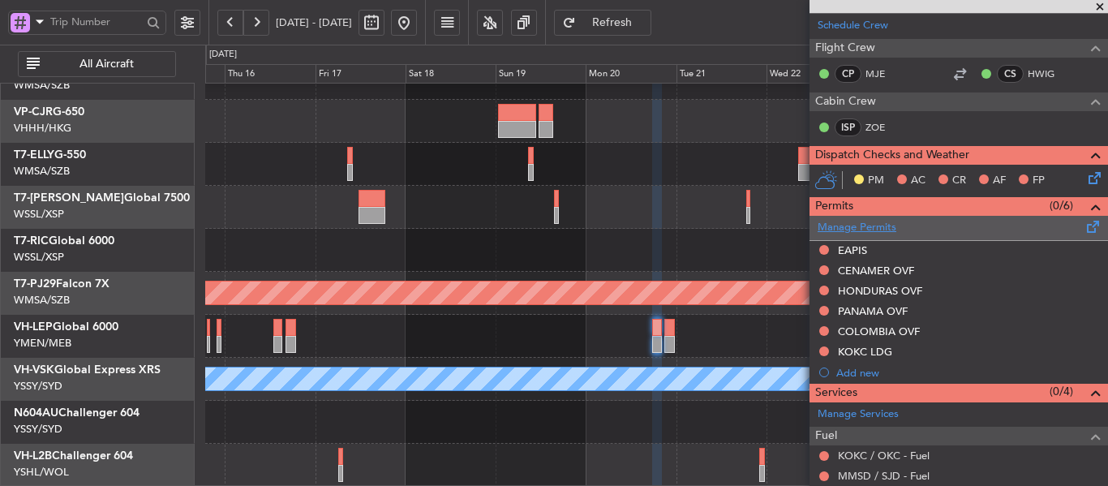
click at [862, 232] on link "Manage Permits" at bounding box center [857, 228] width 79 height 16
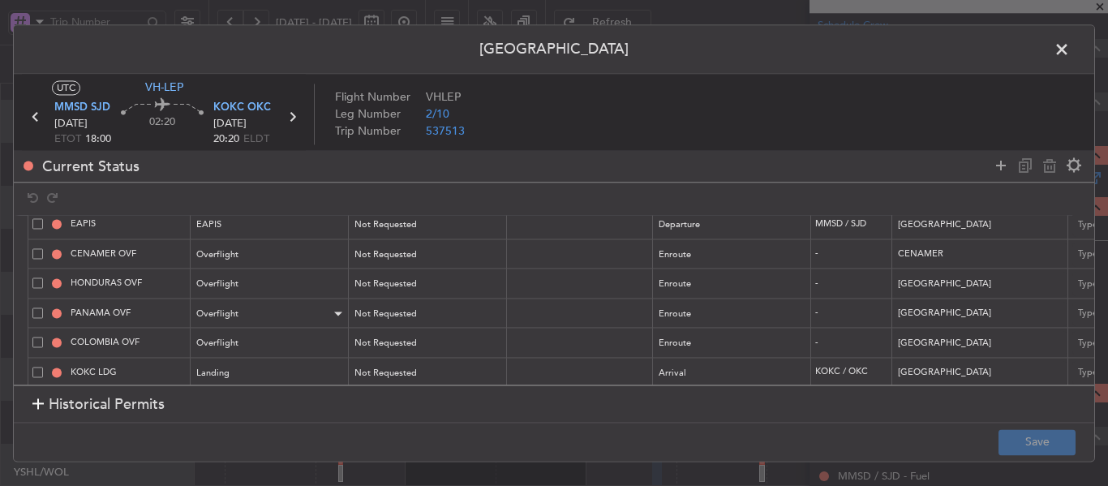
scroll to position [57, 0]
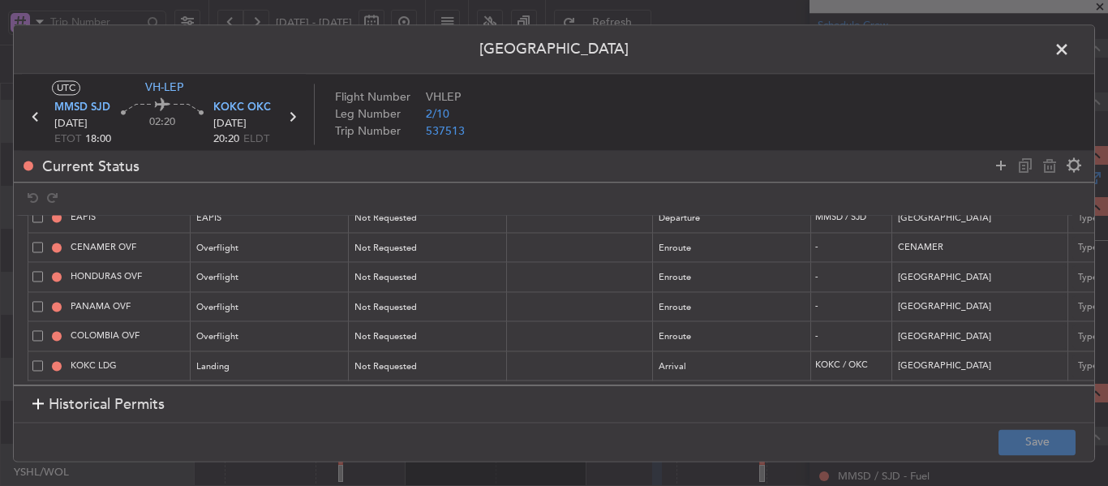
click at [32, 242] on span at bounding box center [37, 247] width 11 height 11
click at [44, 242] on input "checkbox" at bounding box center [44, 242] width 0 height 0
click at [34, 272] on span at bounding box center [37, 277] width 11 height 11
click at [44, 272] on input "checkbox" at bounding box center [44, 272] width 0 height 0
click at [38, 301] on span at bounding box center [37, 306] width 11 height 11
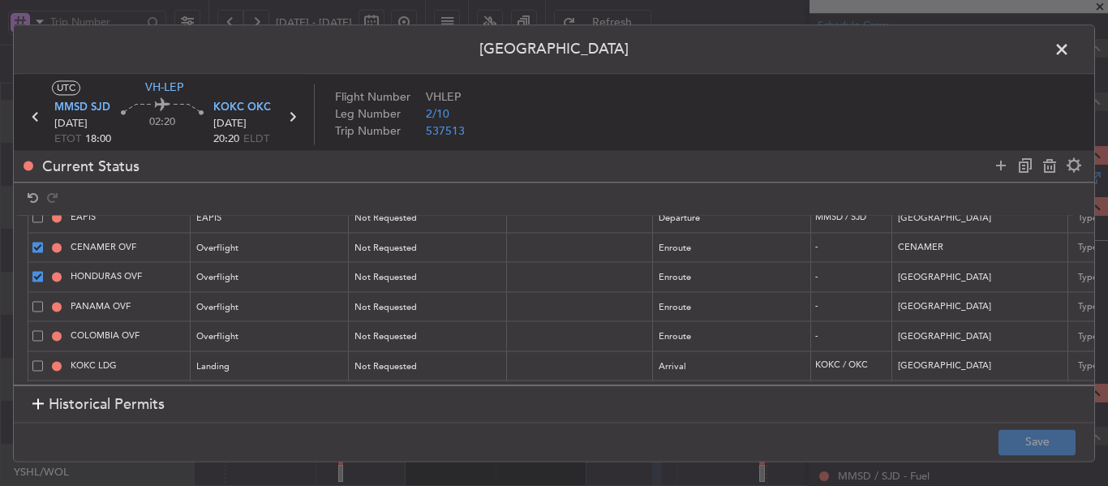
click at [44, 301] on input "checkbox" at bounding box center [44, 301] width 0 height 0
click at [38, 331] on span at bounding box center [37, 336] width 11 height 11
click at [44, 331] on input "checkbox" at bounding box center [44, 331] width 0 height 0
click at [37, 360] on span at bounding box center [37, 365] width 11 height 11
click at [44, 360] on input "checkbox" at bounding box center [44, 360] width 0 height 0
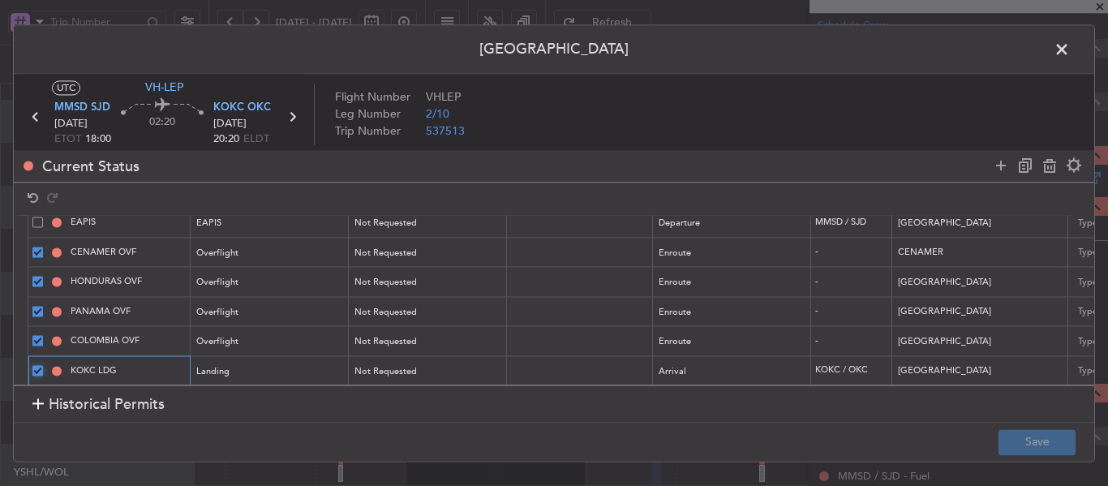
scroll to position [0, 0]
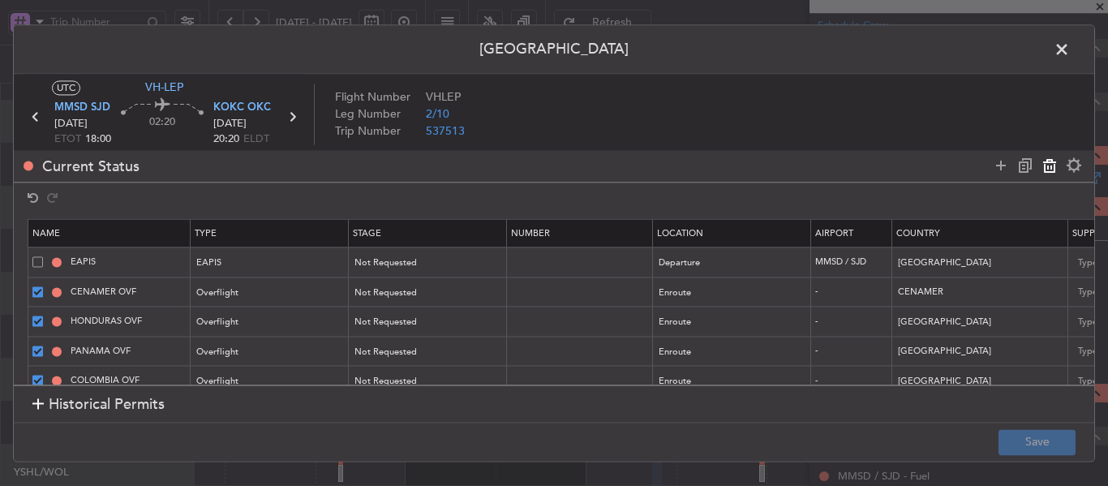
click at [1044, 168] on icon at bounding box center [1049, 165] width 19 height 19
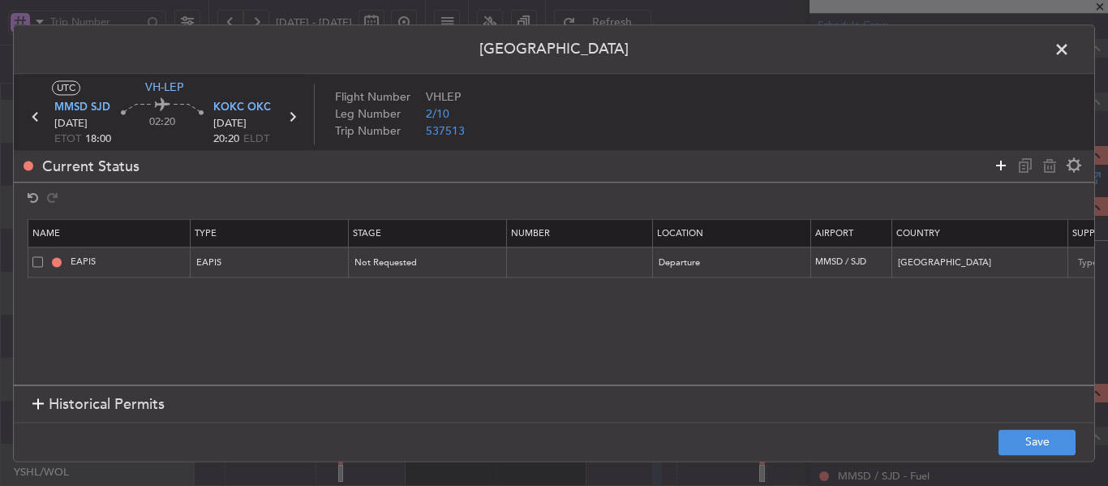
drag, startPoint x: 996, startPoint y: 170, endPoint x: 722, endPoint y: 214, distance: 277.9
click at [996, 170] on icon at bounding box center [1001, 165] width 19 height 19
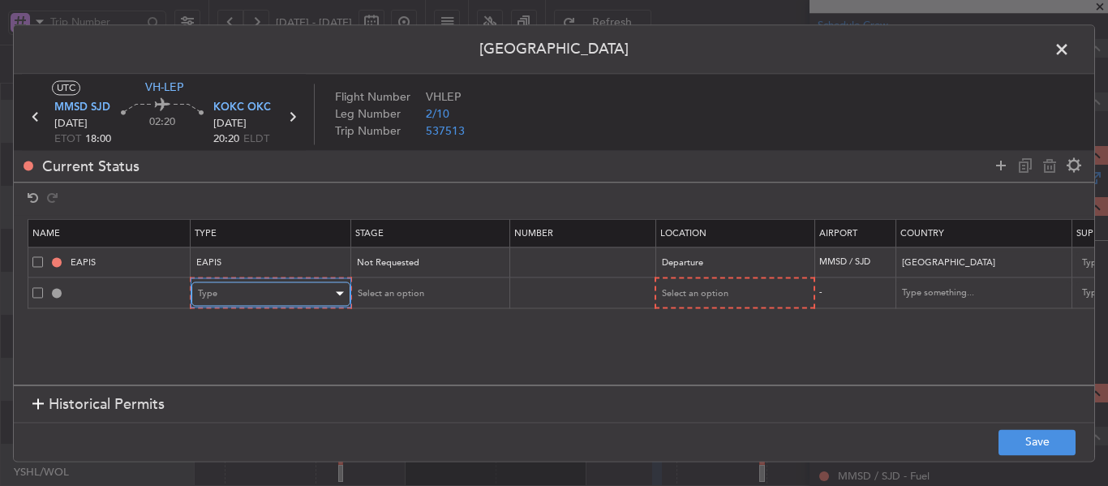
click at [331, 286] on div "Type" at bounding box center [265, 294] width 135 height 24
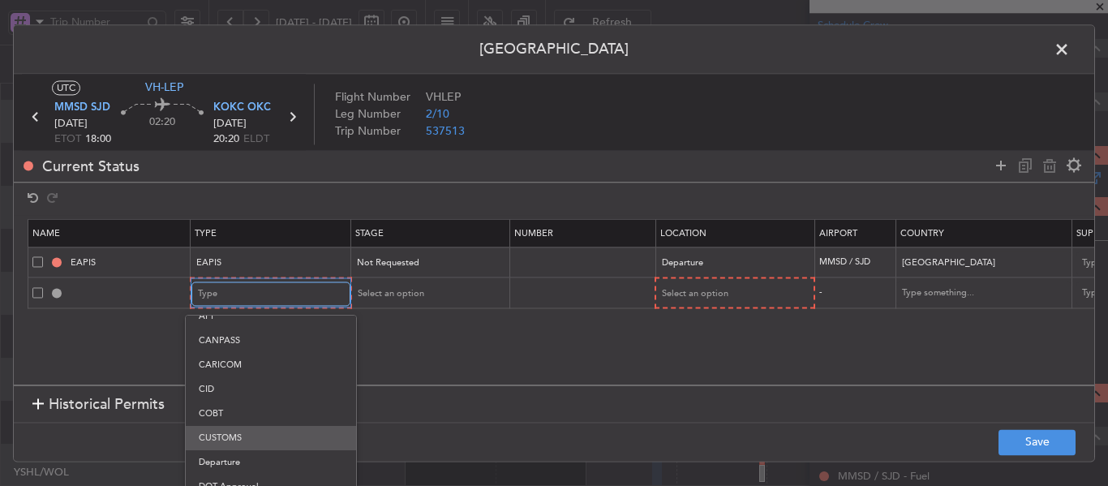
scroll to position [141, 0]
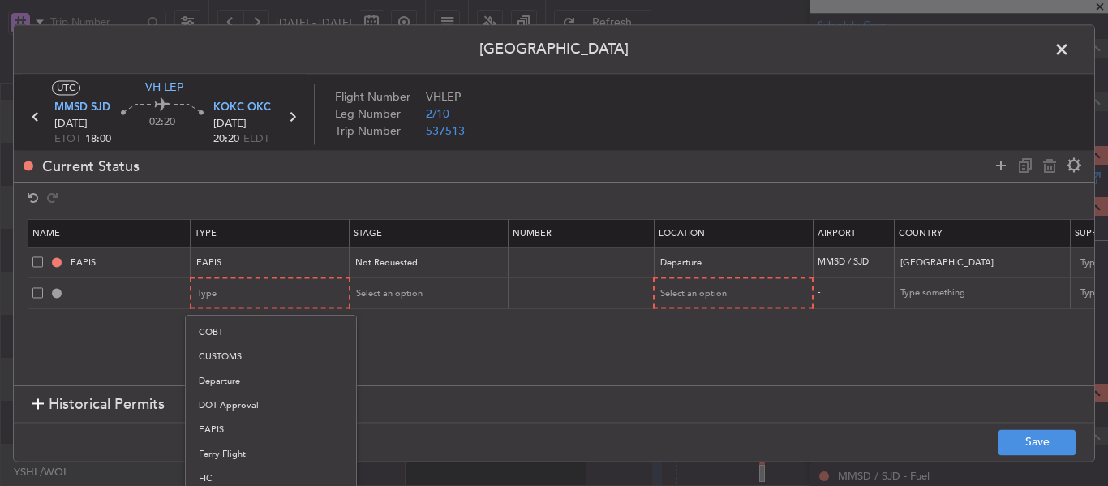
click at [239, 385] on span "Departure" at bounding box center [271, 381] width 144 height 24
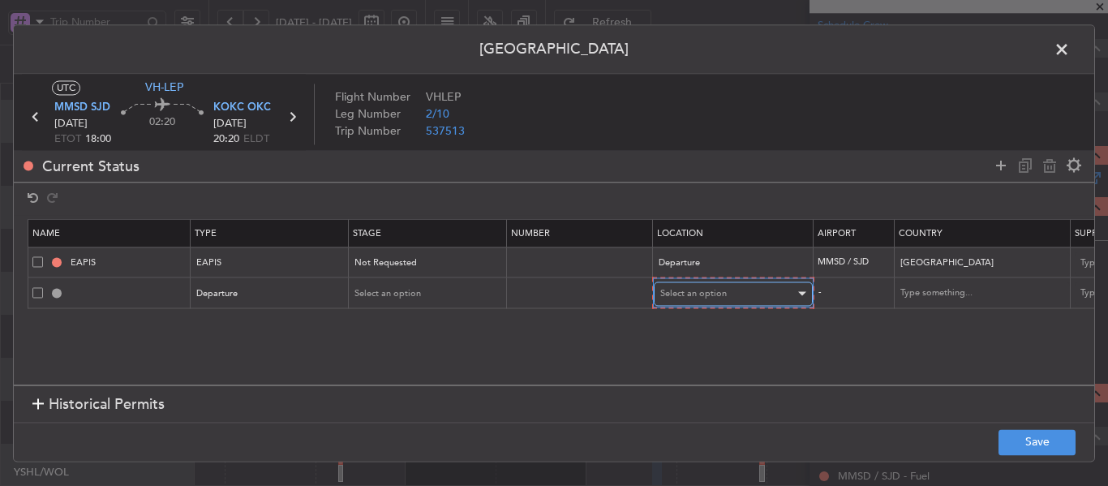
click at [690, 301] on div "Select an option" at bounding box center [727, 294] width 135 height 24
click at [703, 327] on span "Departure" at bounding box center [733, 328] width 144 height 24
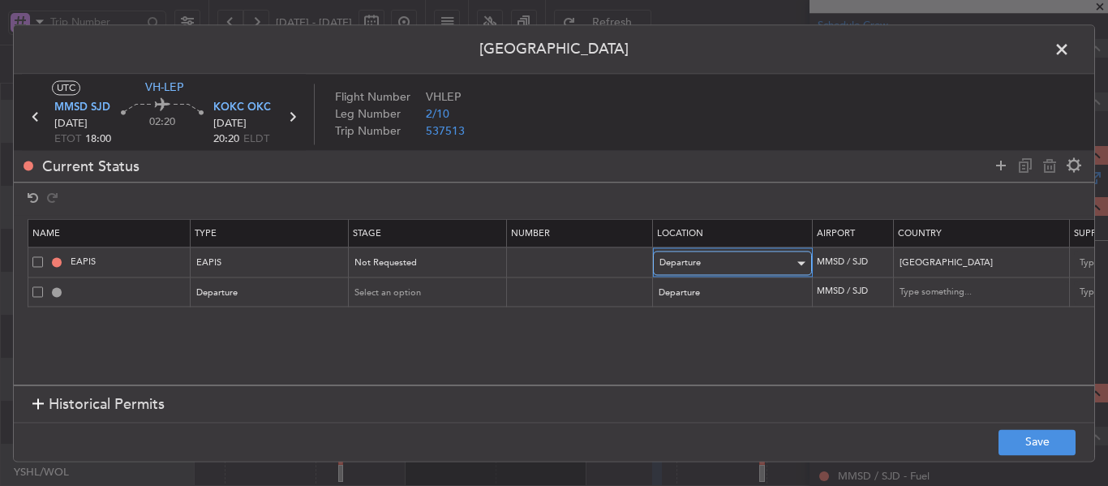
click at [710, 265] on div "Departure" at bounding box center [727, 264] width 135 height 24
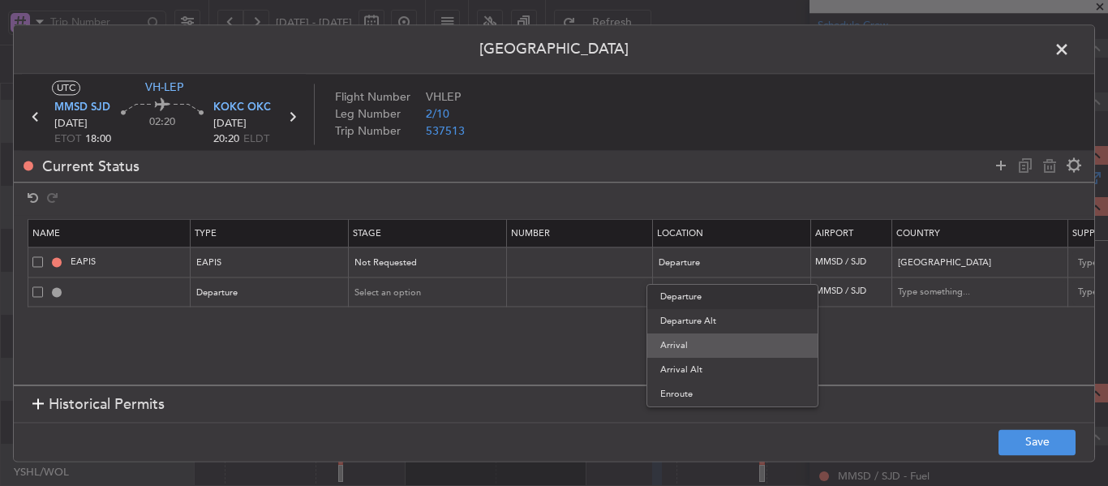
click at [682, 340] on span "Arrival" at bounding box center [732, 345] width 144 height 24
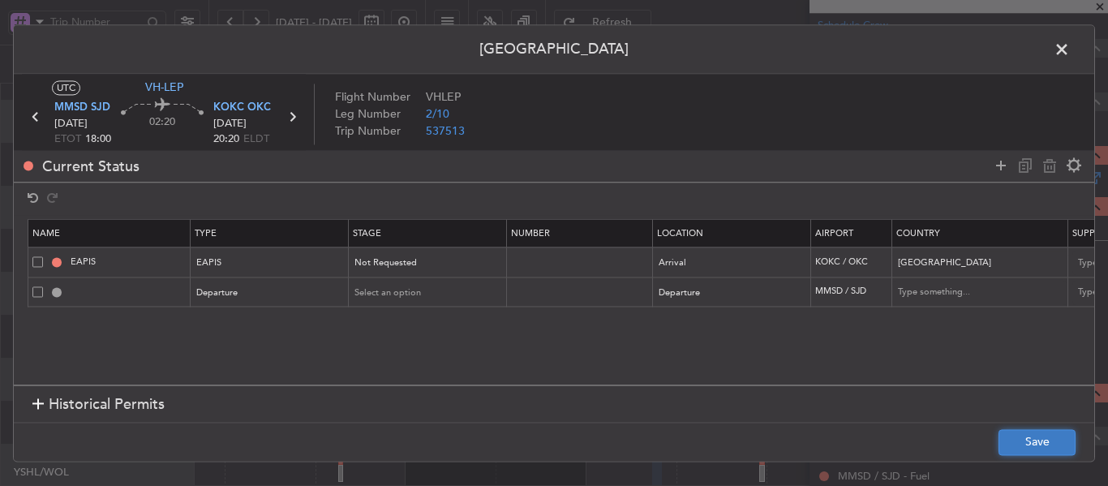
click at [1019, 432] on button "Save" at bounding box center [1037, 442] width 77 height 26
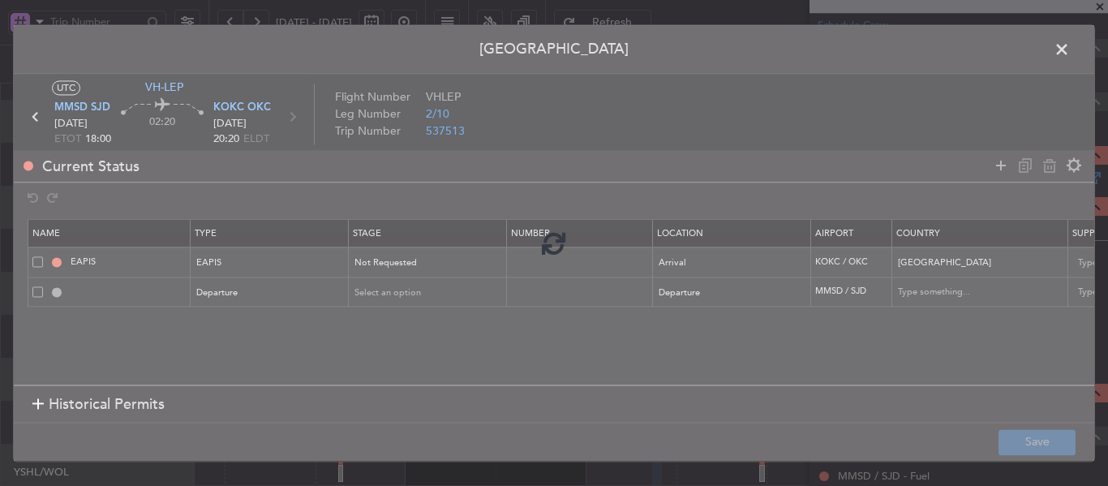
type input "DEPARTURE"
type input "[GEOGRAPHIC_DATA]"
type input "NNN"
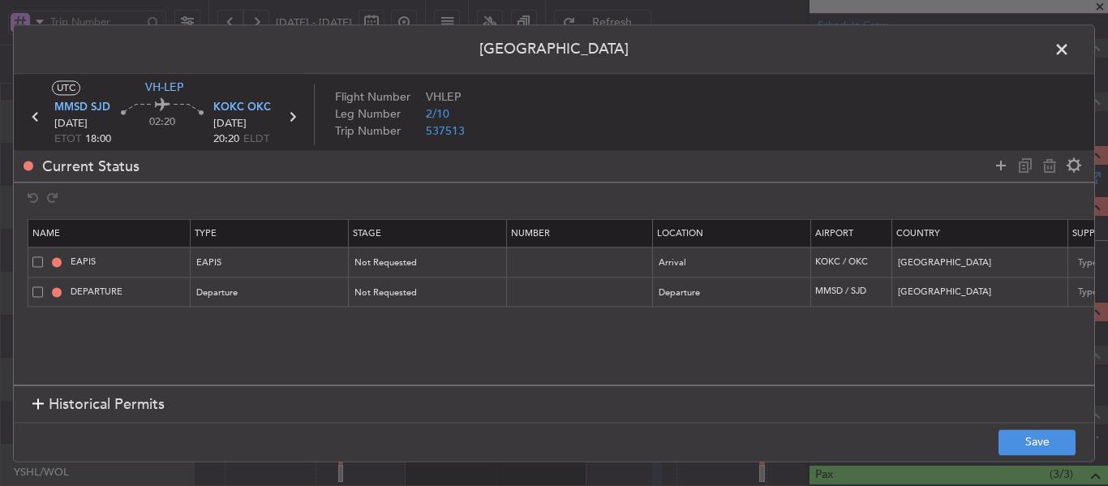
click at [1070, 52] on span at bounding box center [1070, 53] width 0 height 32
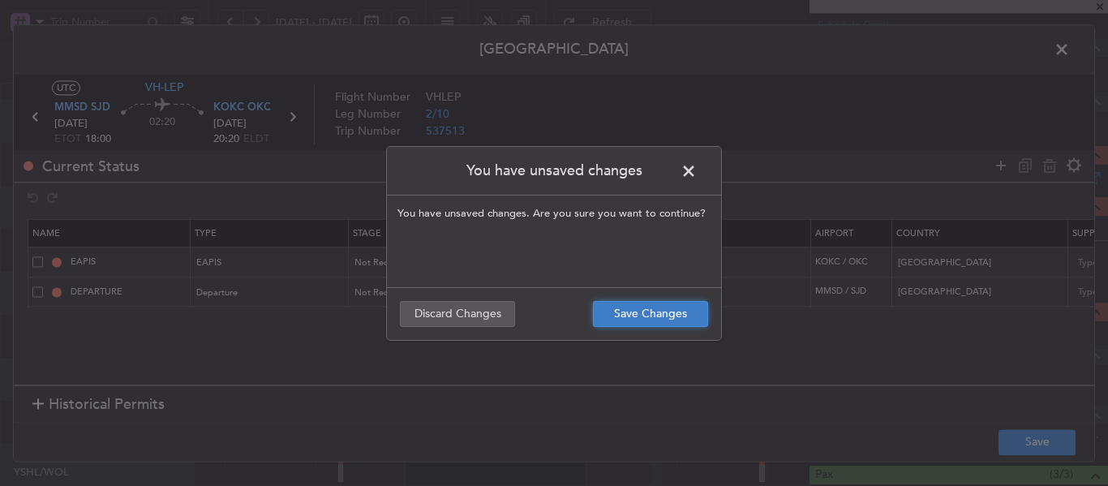
click at [667, 306] on button "Save Changes" at bounding box center [650, 314] width 115 height 26
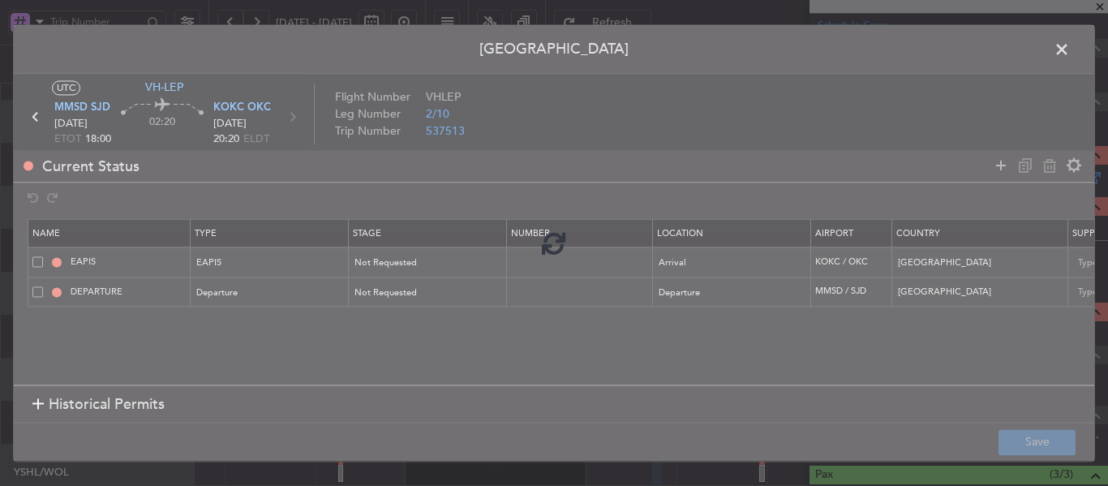
type input "[GEOGRAPHIC_DATA]"
type input "5"
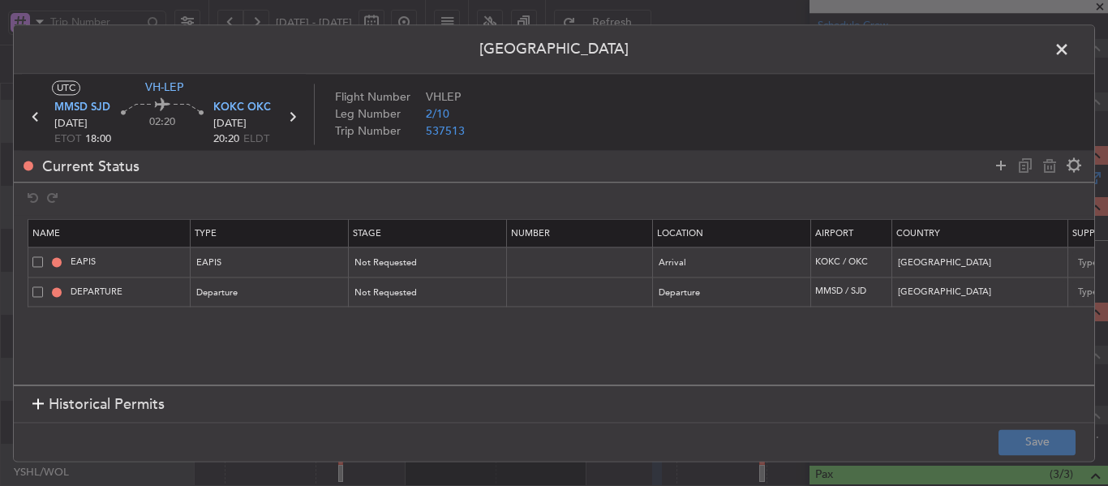
click at [1070, 43] on span at bounding box center [1070, 53] width 0 height 32
